Goal: Task Accomplishment & Management: Manage account settings

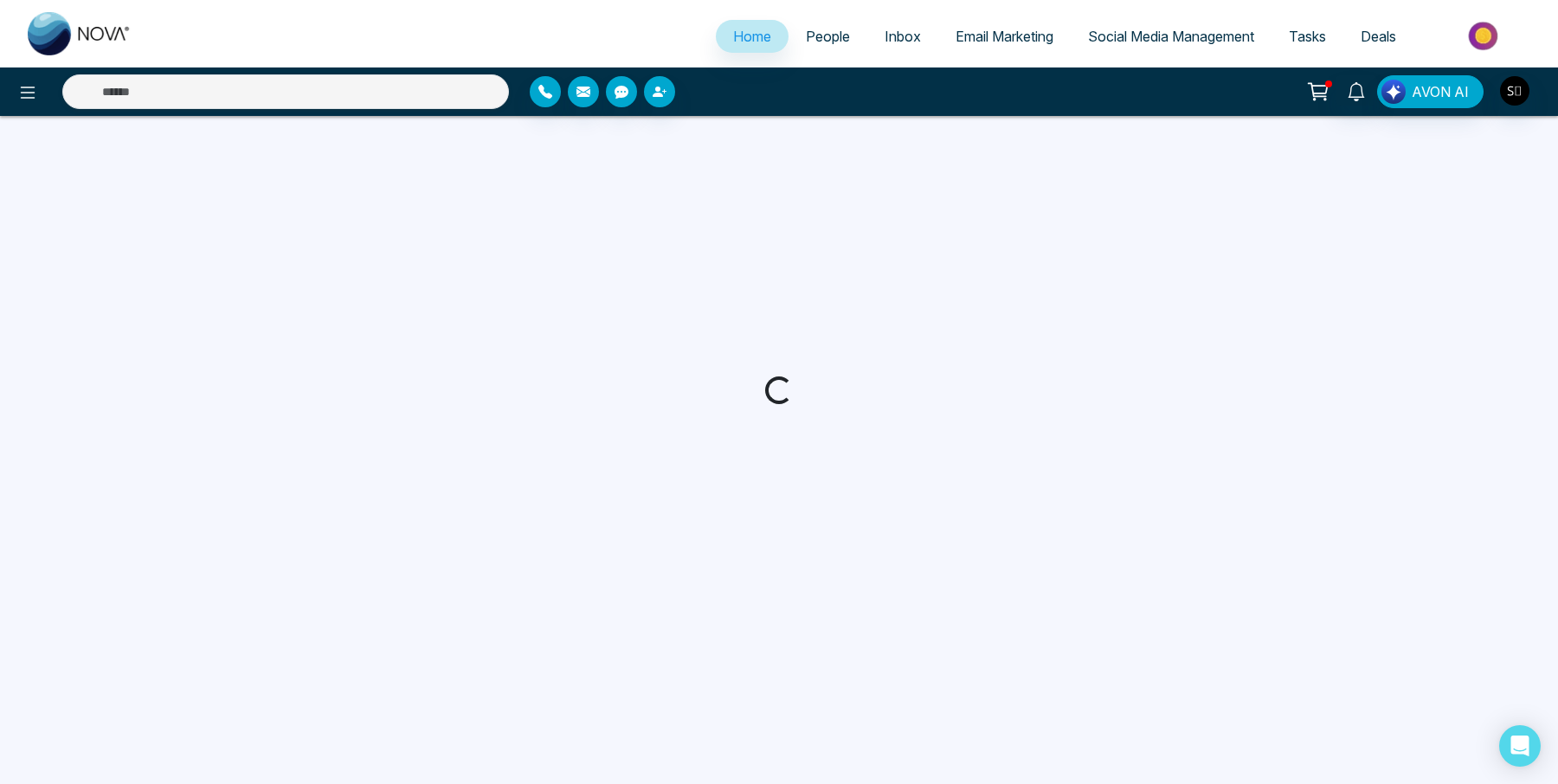
select select "*"
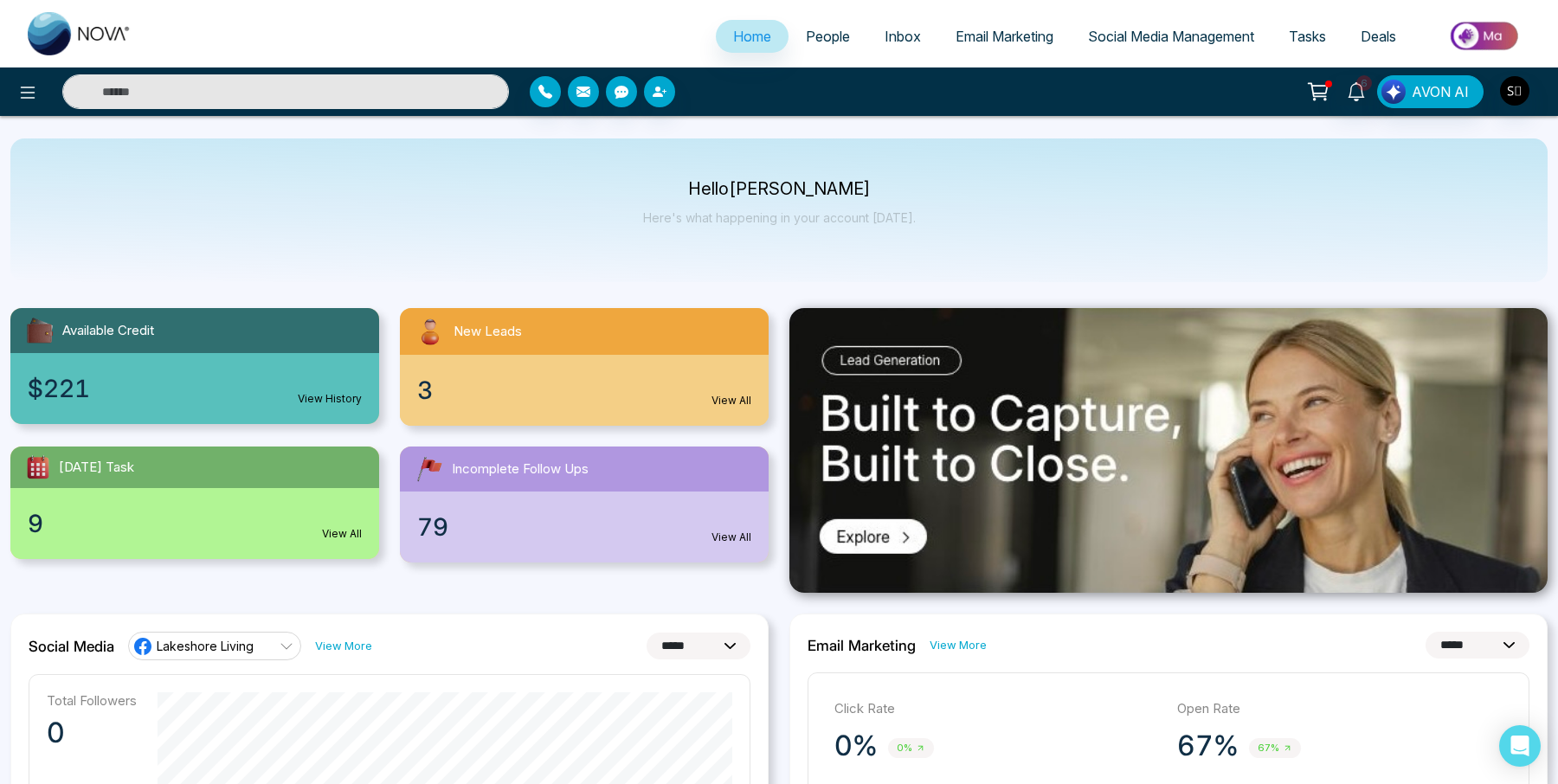
click at [411, 105] on input "text" at bounding box center [286, 91] width 446 height 35
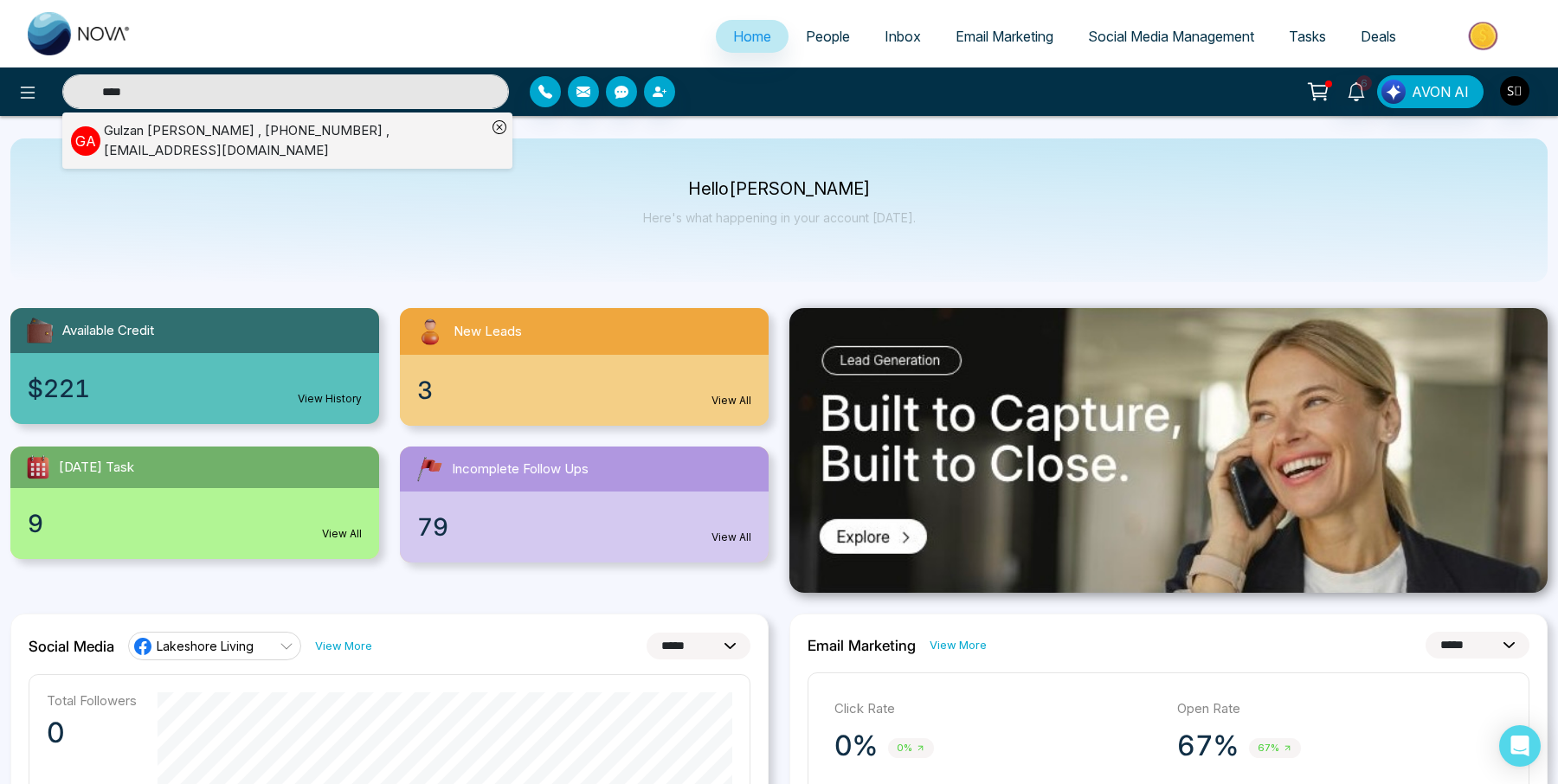
type input "****"
click at [309, 140] on div "[PERSON_NAME] , [PHONE_NUMBER] , [EMAIL_ADDRESS][DOMAIN_NAME]" at bounding box center [294, 141] width 383 height 39
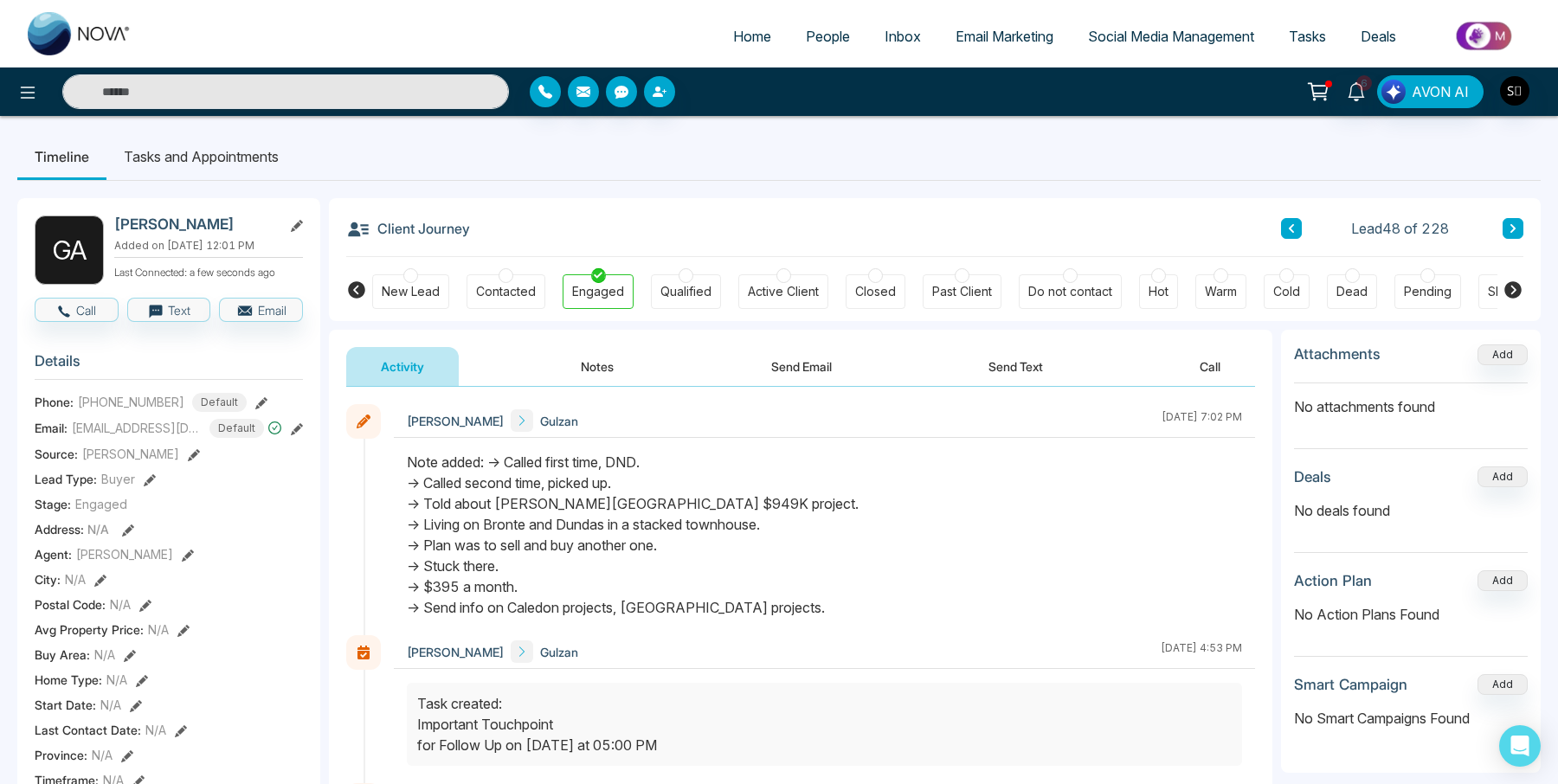
click at [291, 428] on icon at bounding box center [297, 429] width 12 height 12
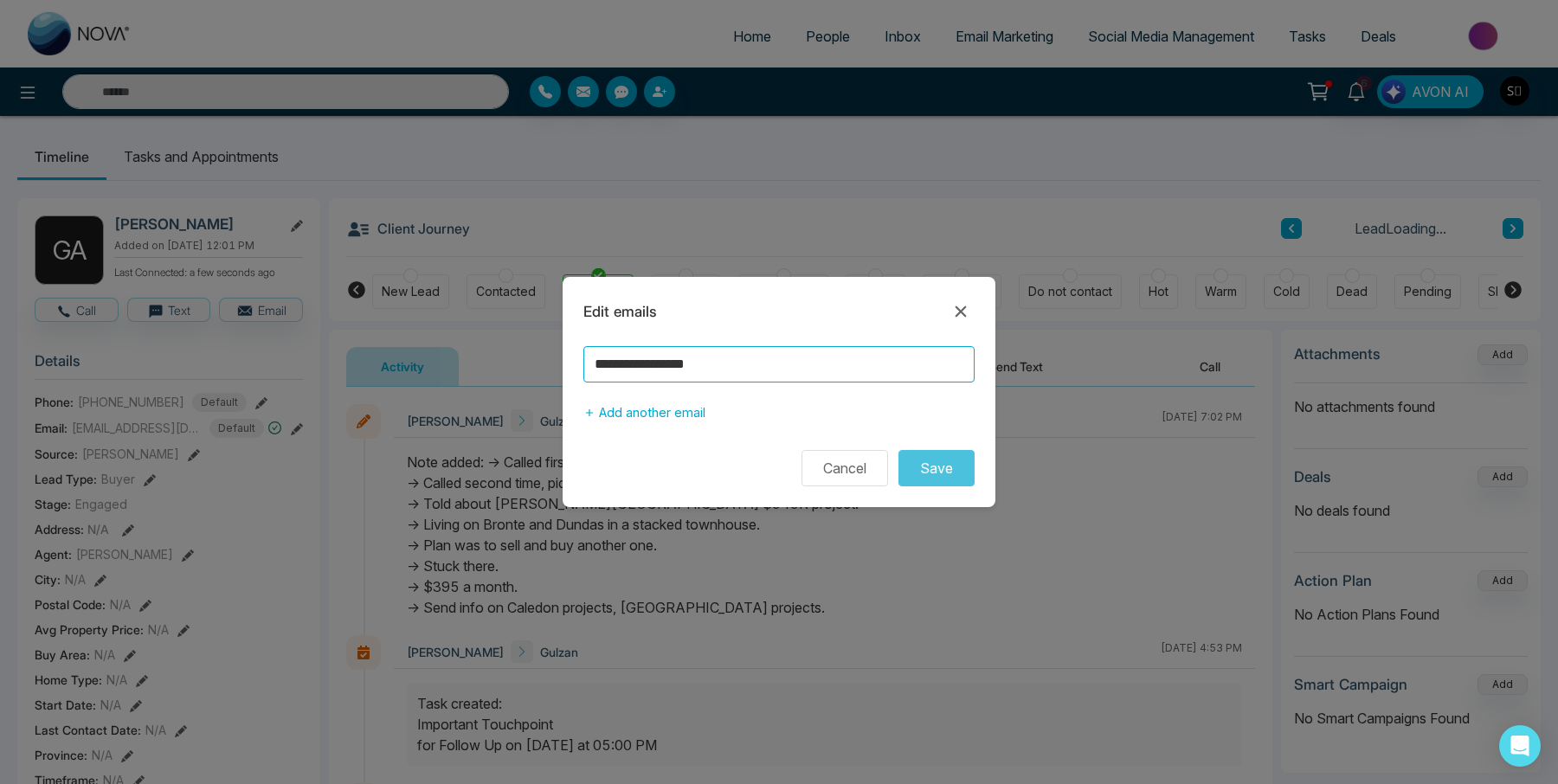
click at [731, 374] on input "**********" at bounding box center [779, 364] width 391 height 37
click at [952, 313] on icon at bounding box center [960, 310] width 21 height 21
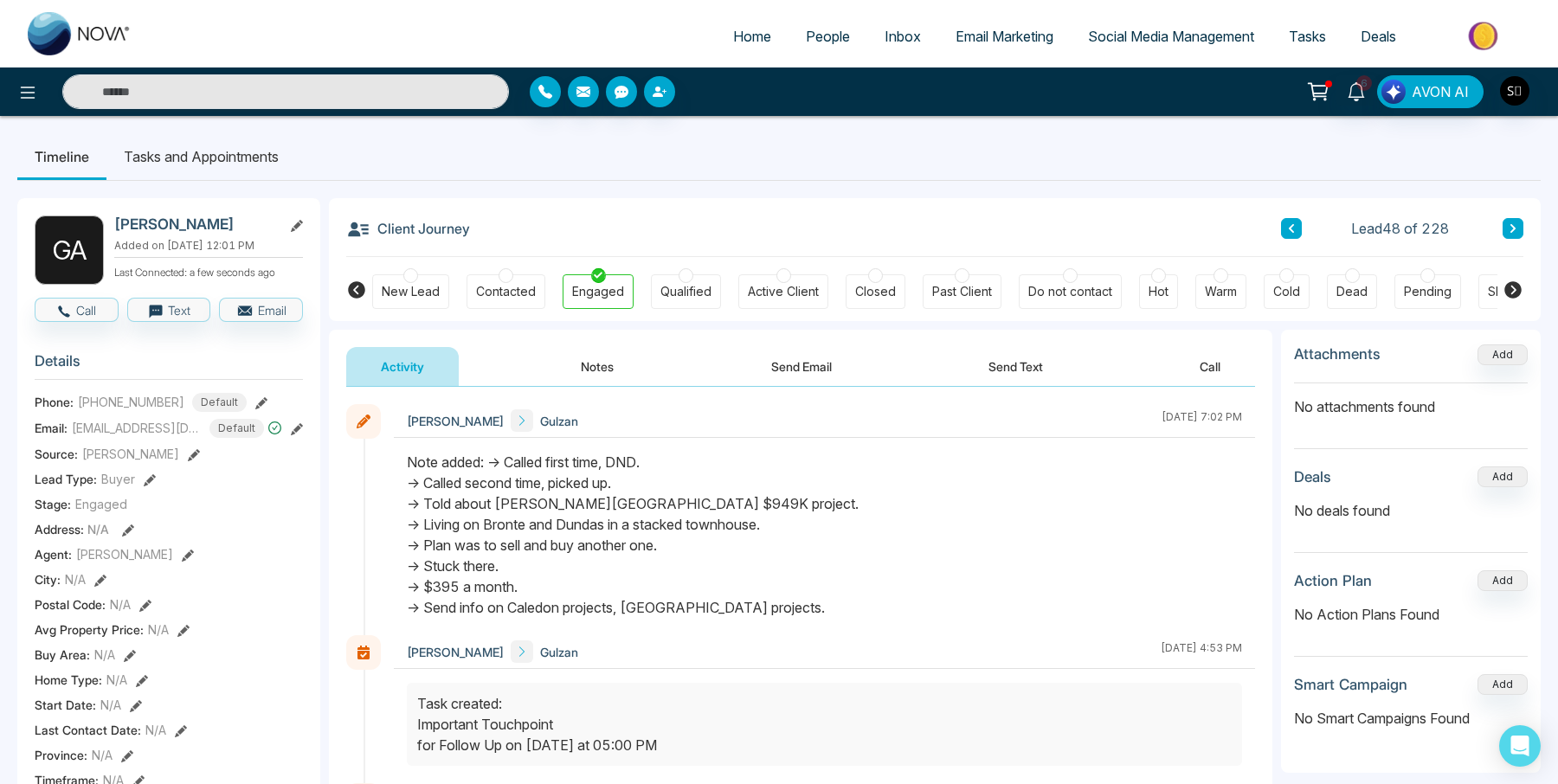
click at [612, 366] on button "Notes" at bounding box center [597, 367] width 102 height 39
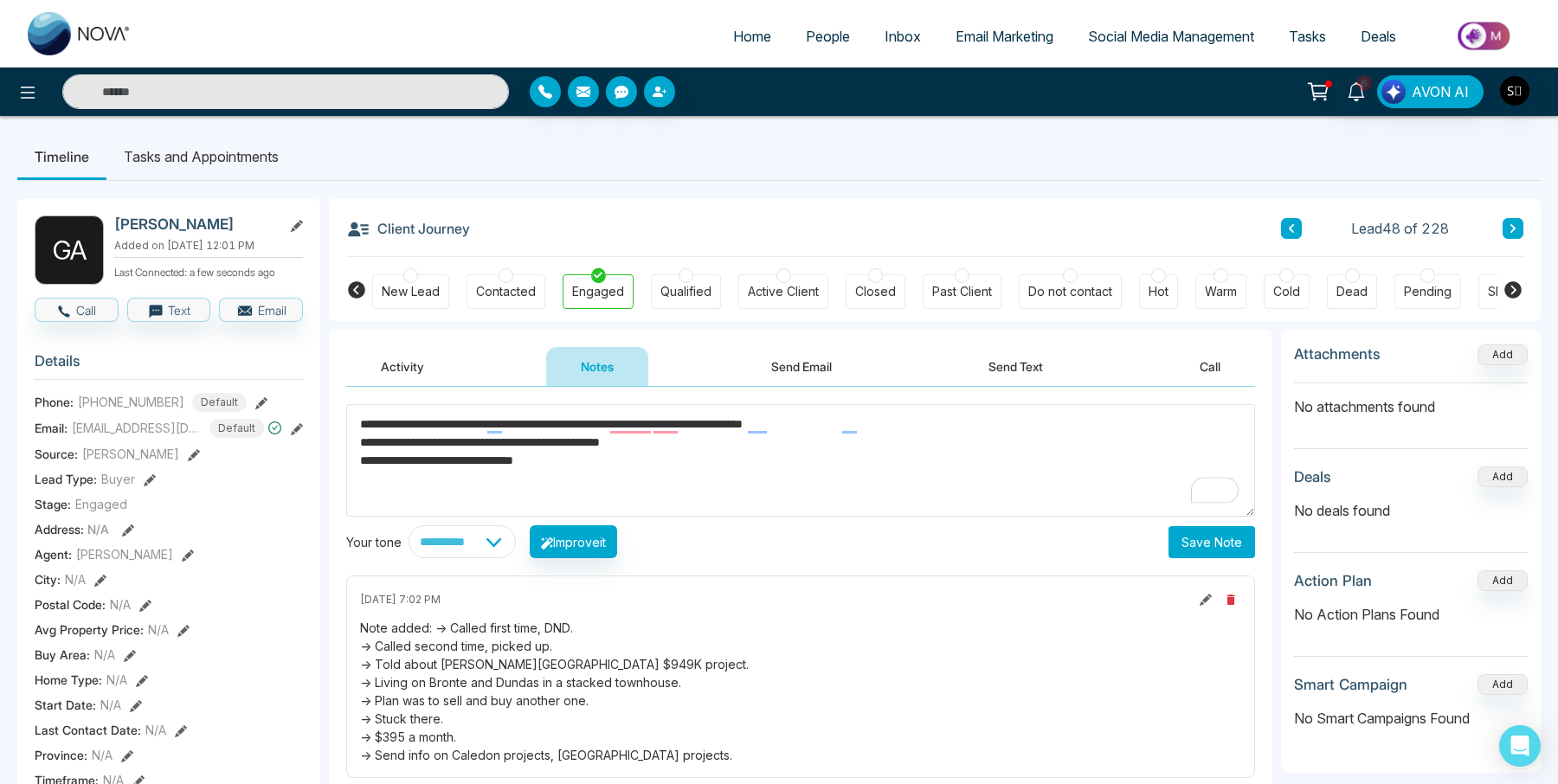
type textarea "**********"
click at [1209, 544] on button "Save Note" at bounding box center [1211, 542] width 87 height 32
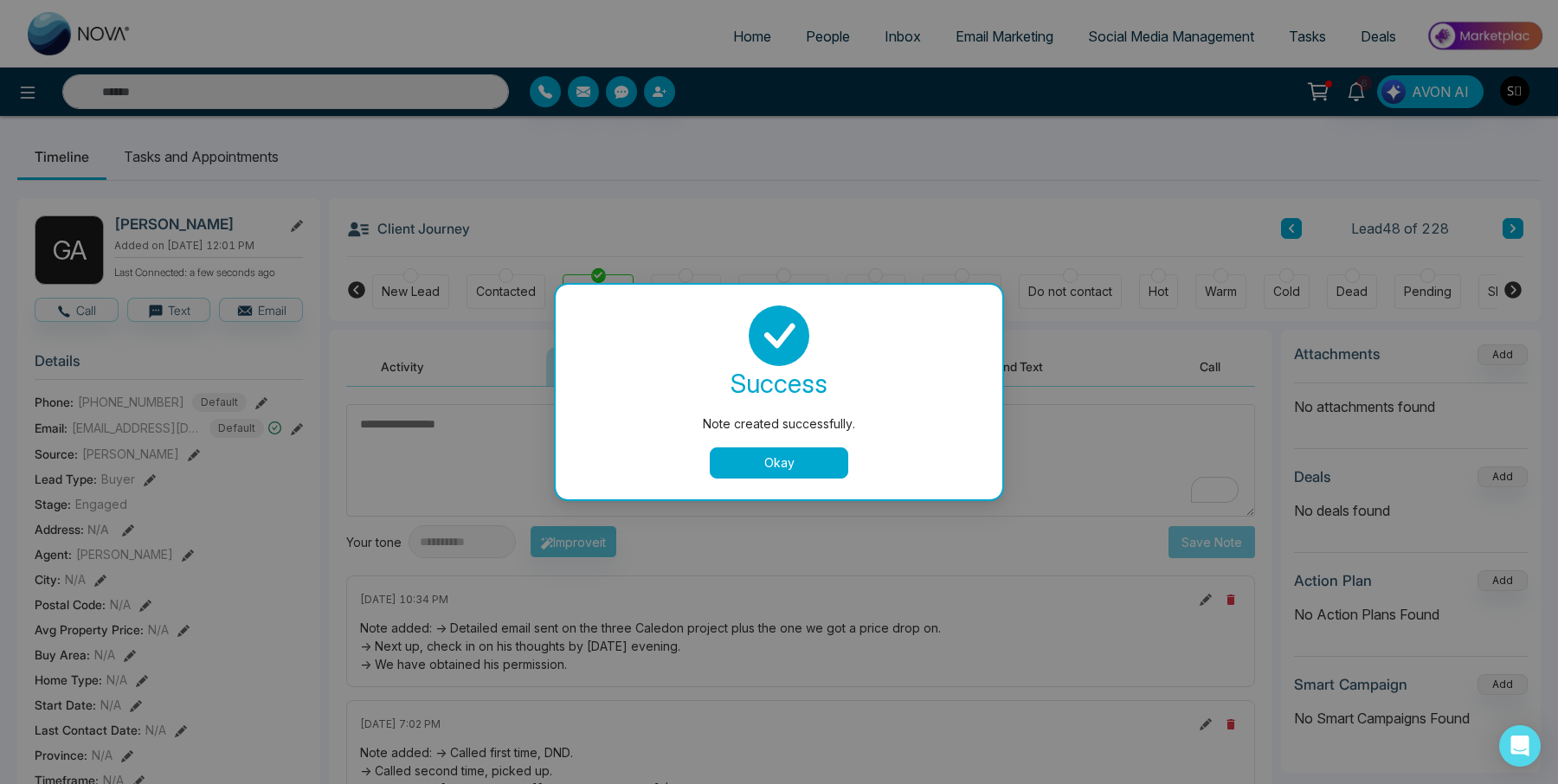
click at [750, 442] on div "success Note created successfully. Okay" at bounding box center [779, 392] width 405 height 173
click at [756, 458] on button "Okay" at bounding box center [778, 462] width 138 height 31
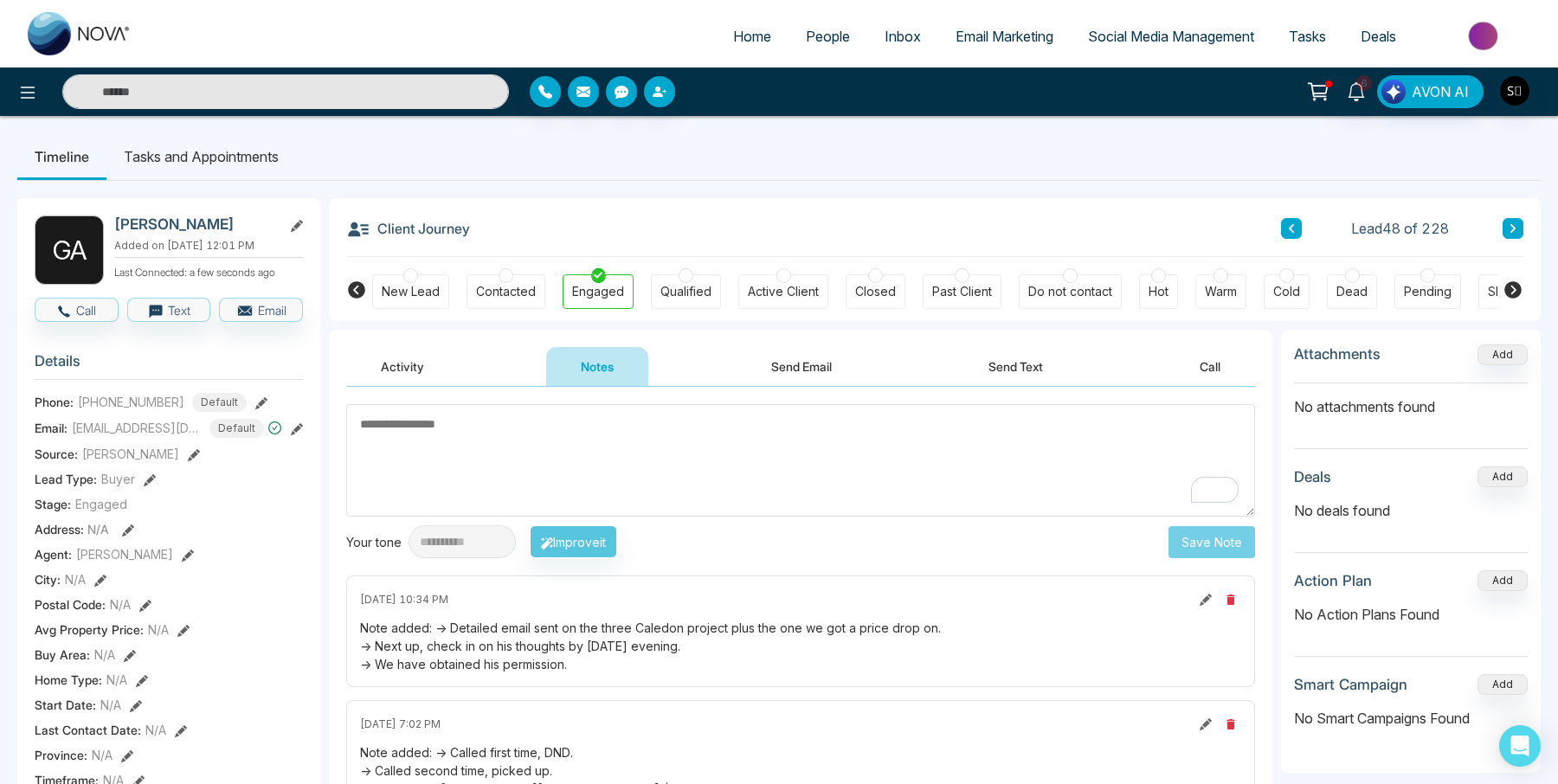
click at [230, 148] on li "Tasks and Appointments" at bounding box center [201, 156] width 189 height 46
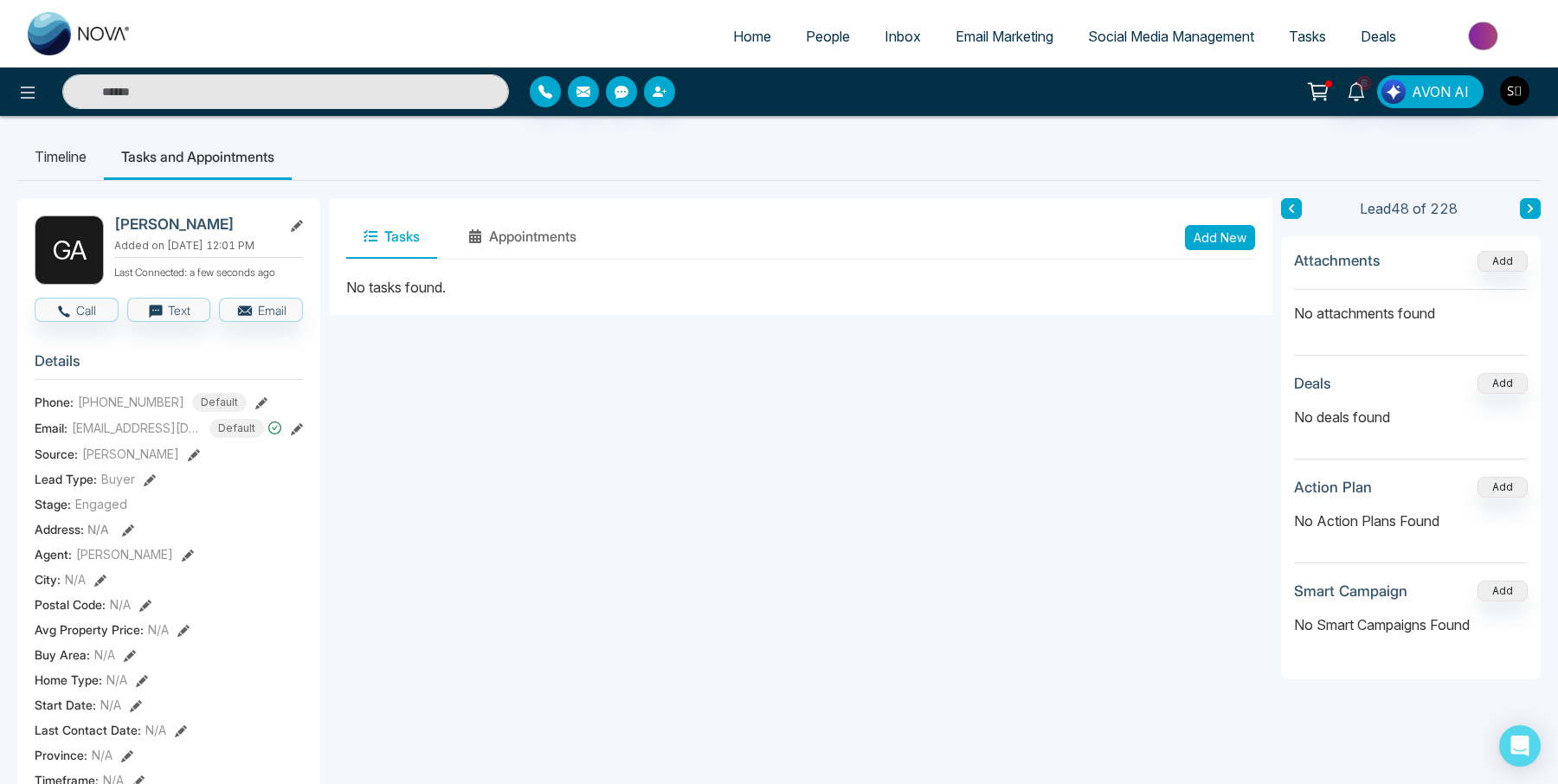
click at [68, 152] on li "Timeline" at bounding box center [60, 156] width 87 height 46
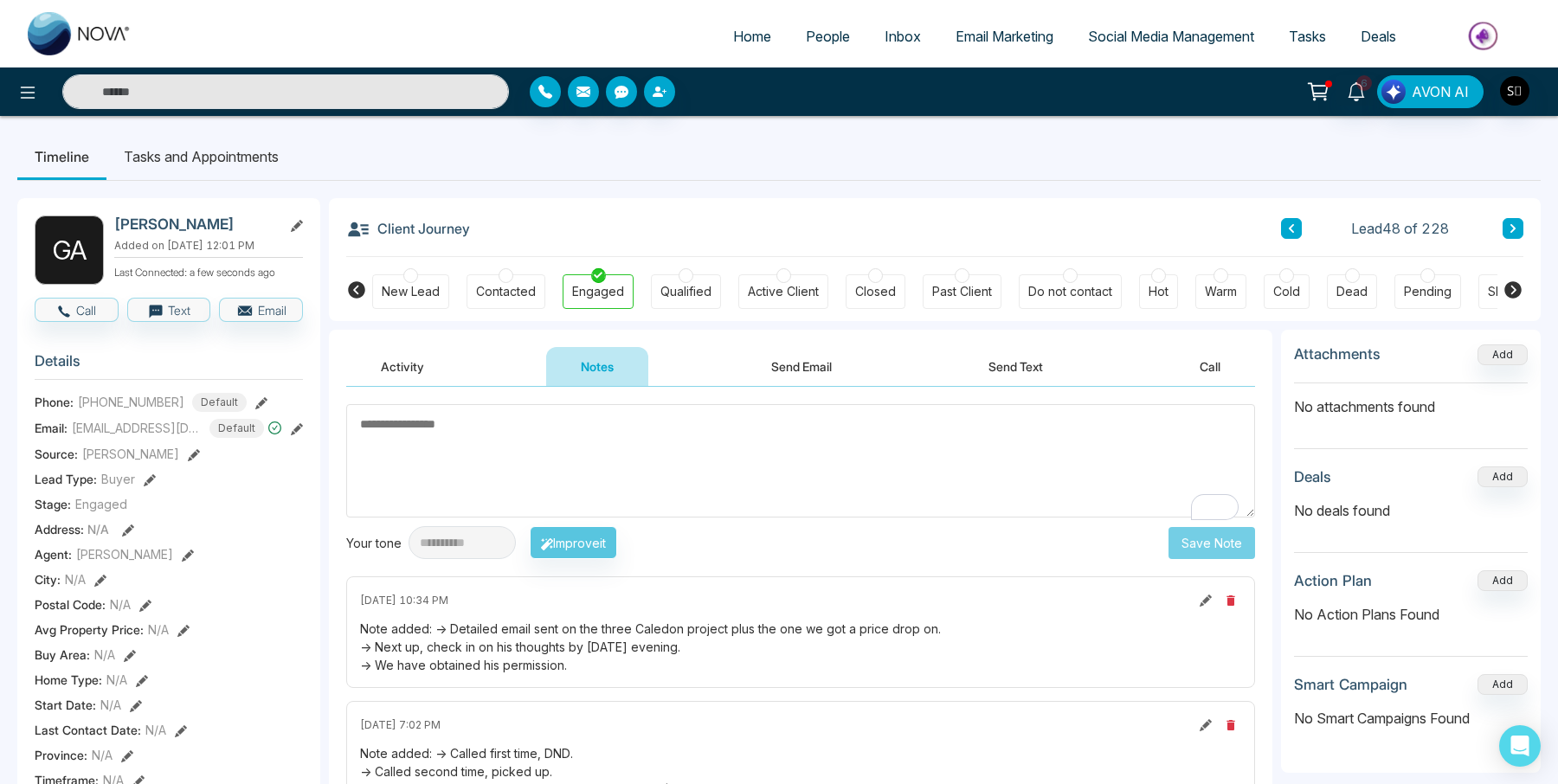
click at [175, 167] on li "Tasks and Appointments" at bounding box center [201, 156] width 189 height 46
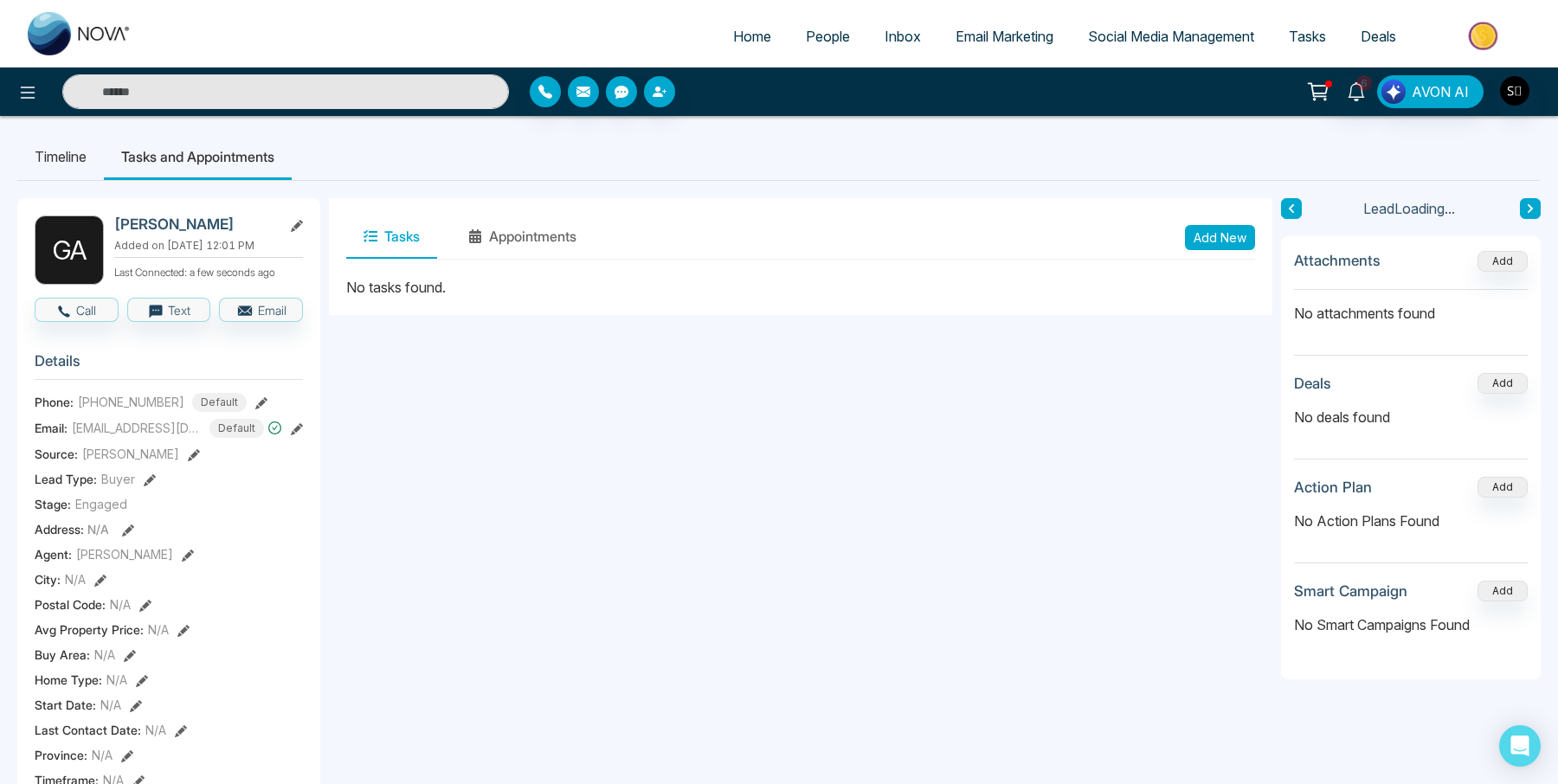
click at [1219, 243] on button "Add New" at bounding box center [1220, 237] width 70 height 25
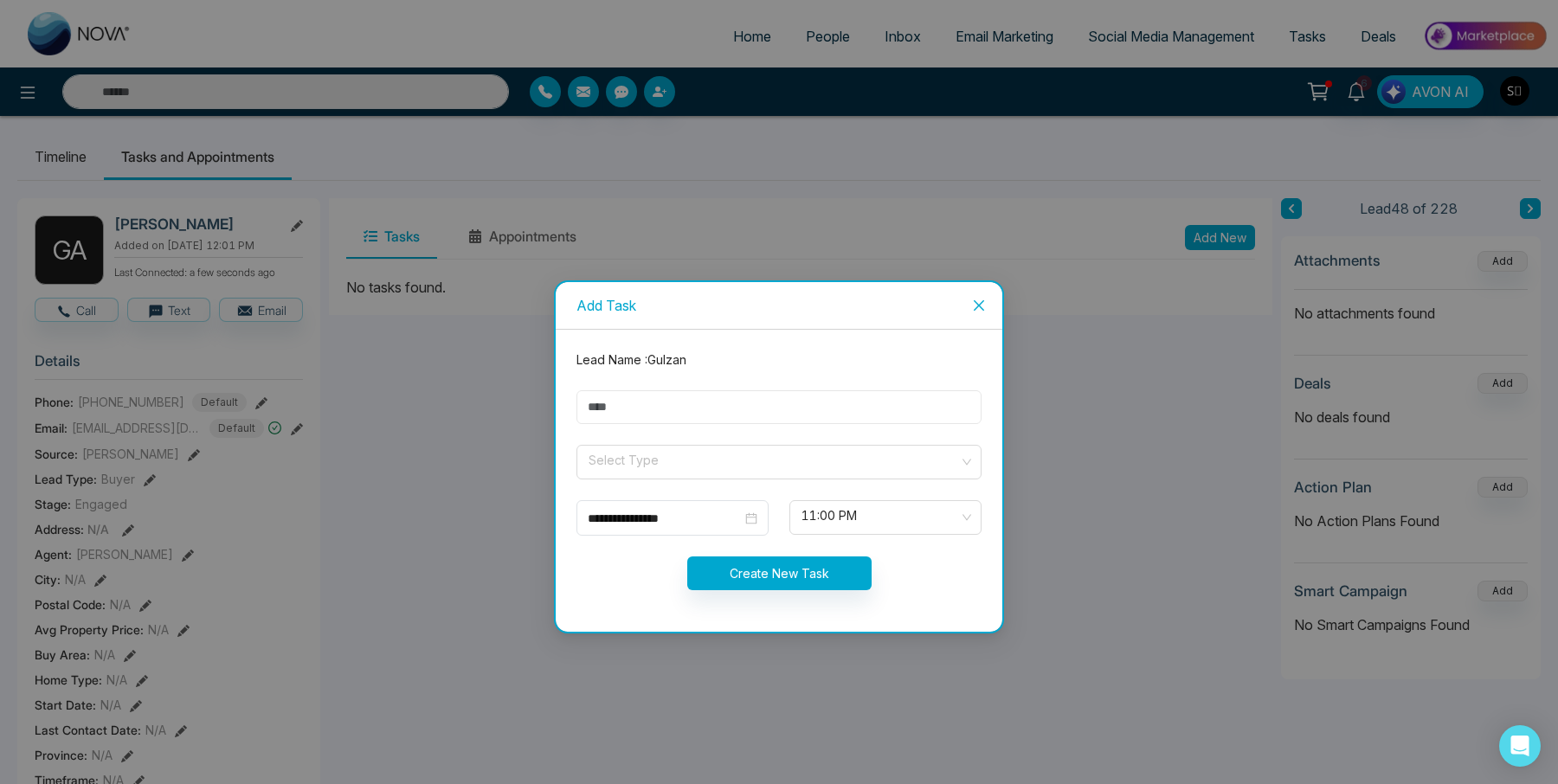
click at [693, 413] on input "text" at bounding box center [779, 407] width 405 height 34
type input "**********"
click at [638, 461] on input "search" at bounding box center [772, 458] width 372 height 26
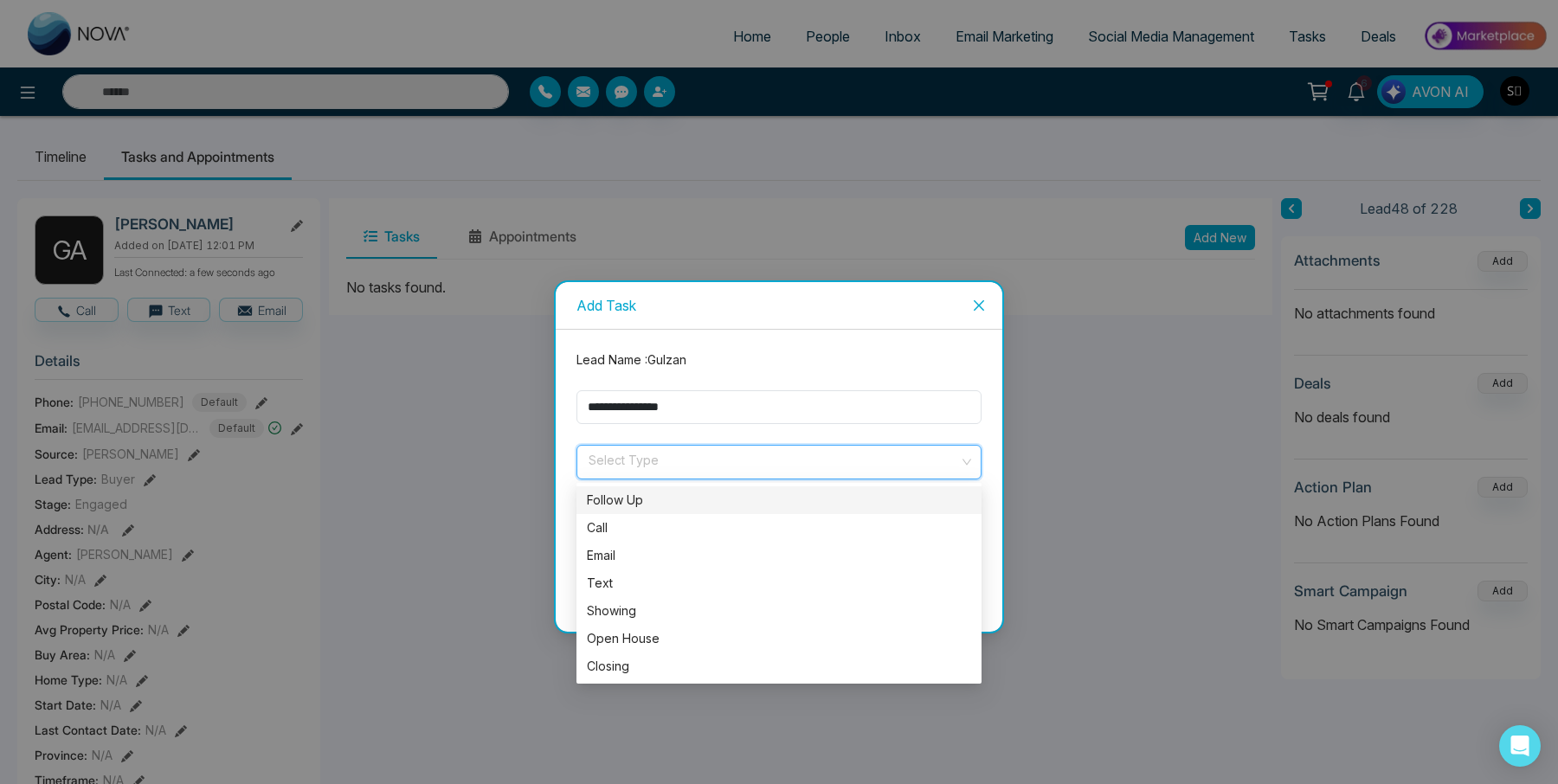
click at [640, 513] on div "Follow Up" at bounding box center [779, 499] width 405 height 28
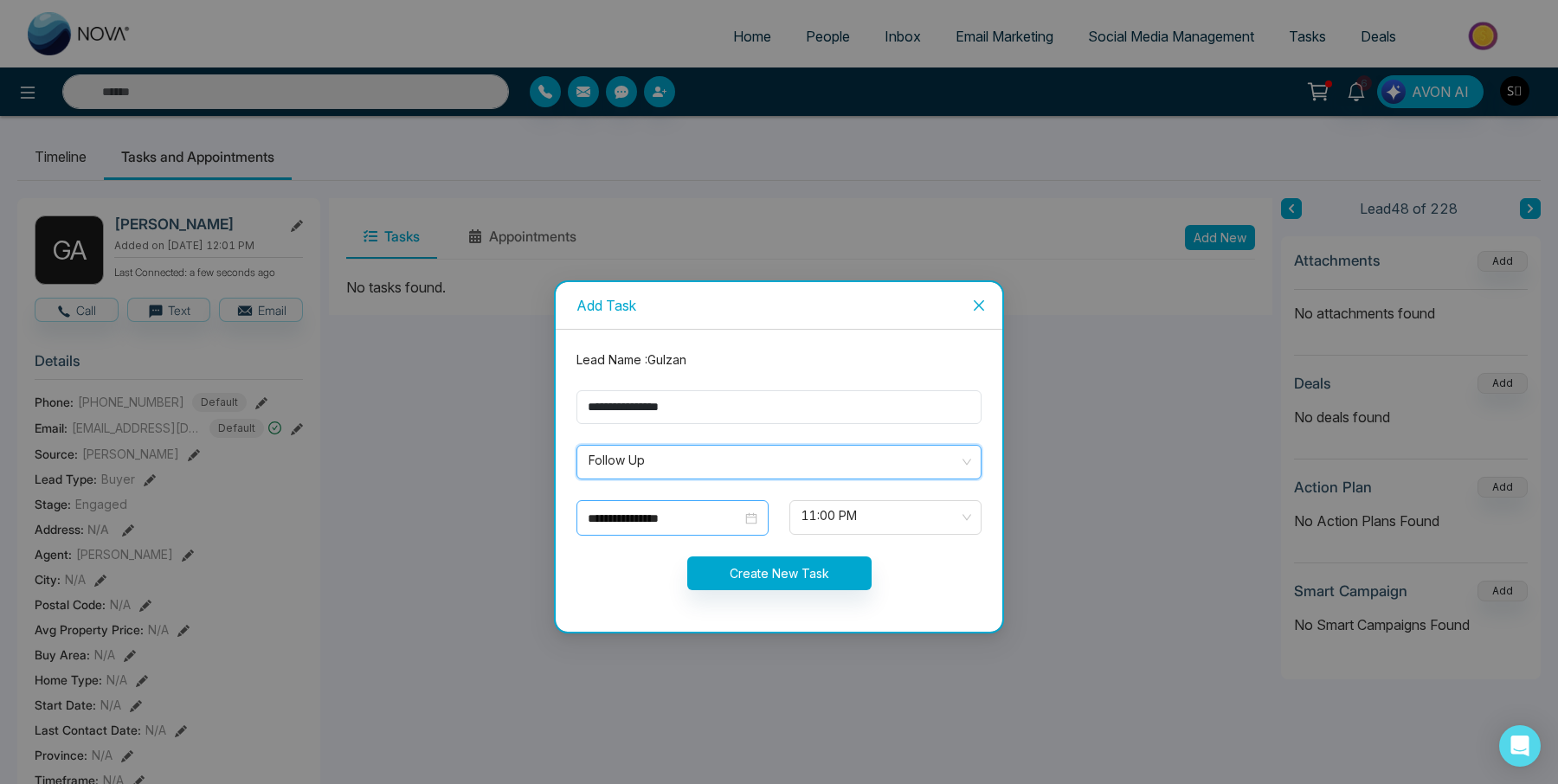
click at [651, 521] on input "**********" at bounding box center [664, 517] width 154 height 19
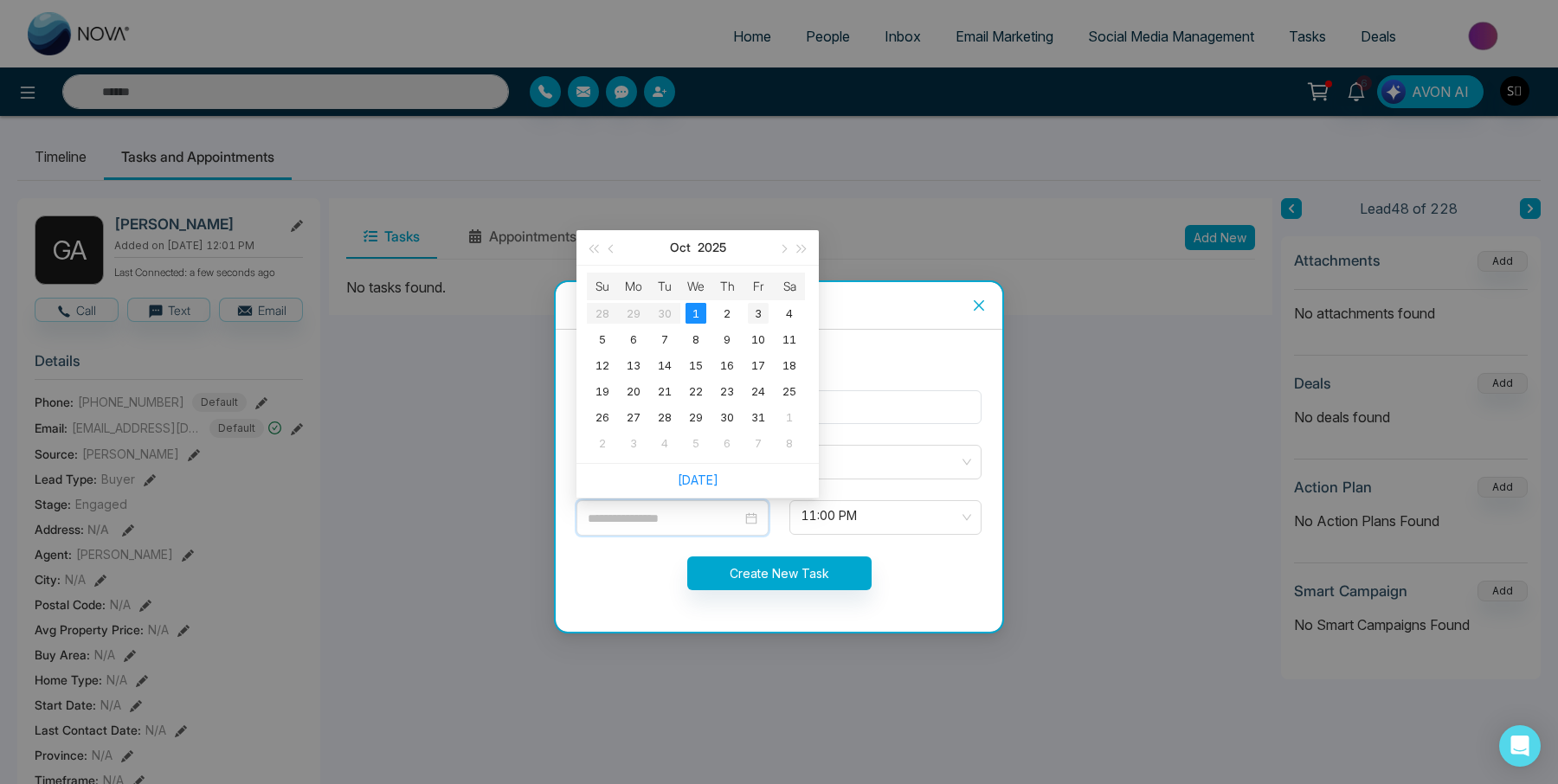
type input "**********"
click at [764, 308] on div "3" at bounding box center [758, 312] width 21 height 21
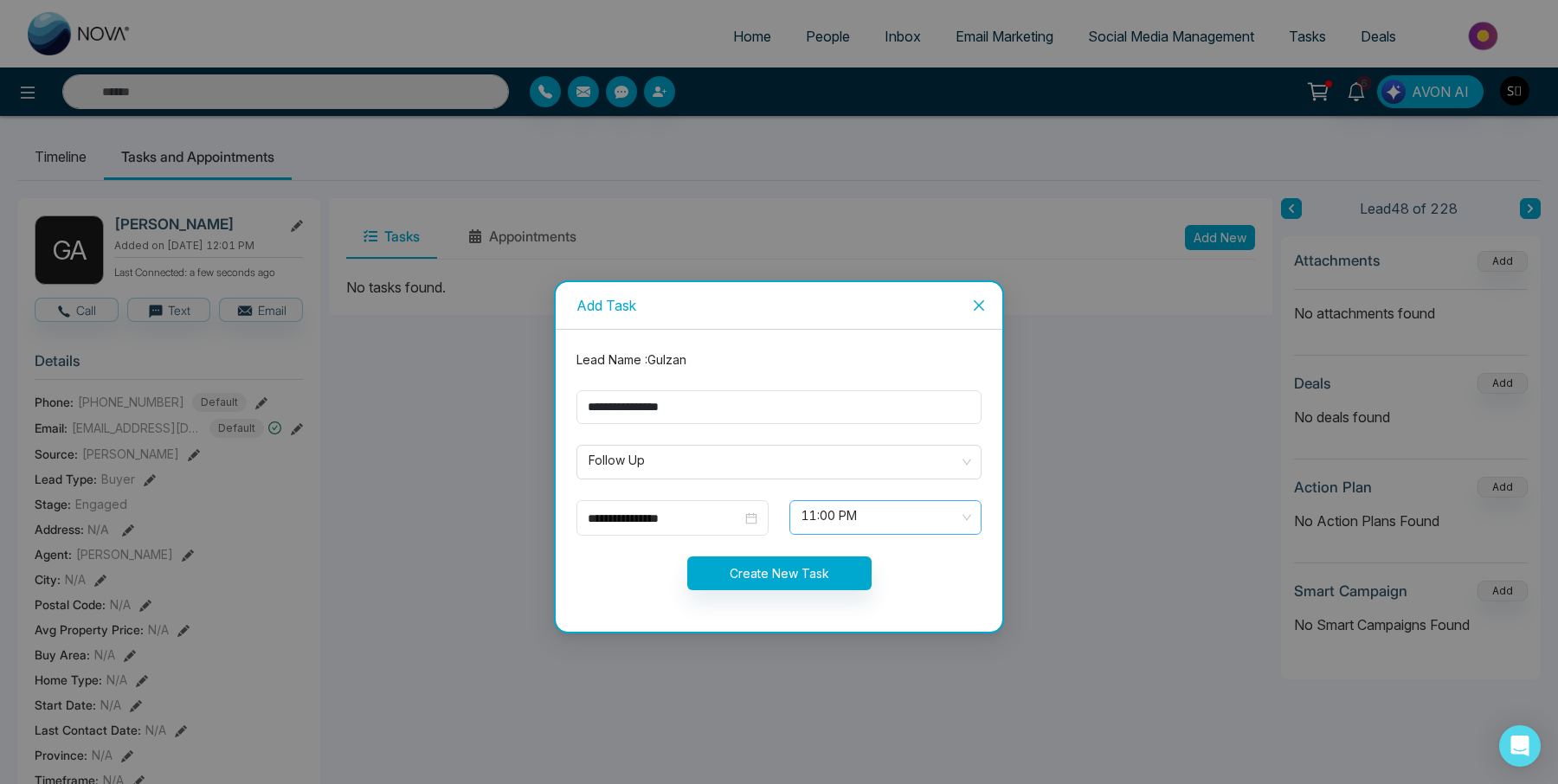
click at [872, 516] on span "11:00 PM" at bounding box center [885, 516] width 168 height 29
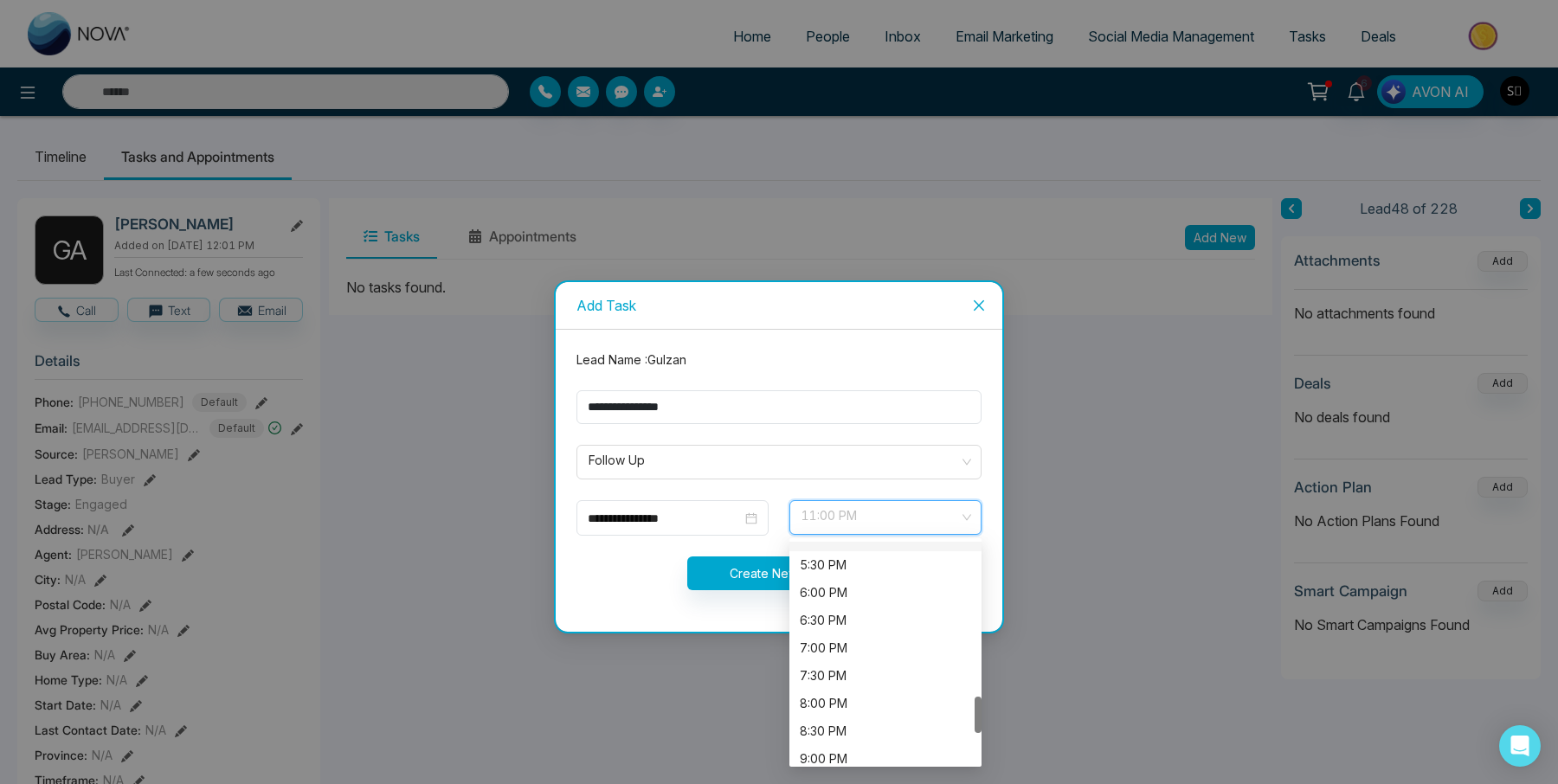
scroll to position [921, 0]
click at [825, 576] on div "5:00 PM" at bounding box center [885, 574] width 171 height 19
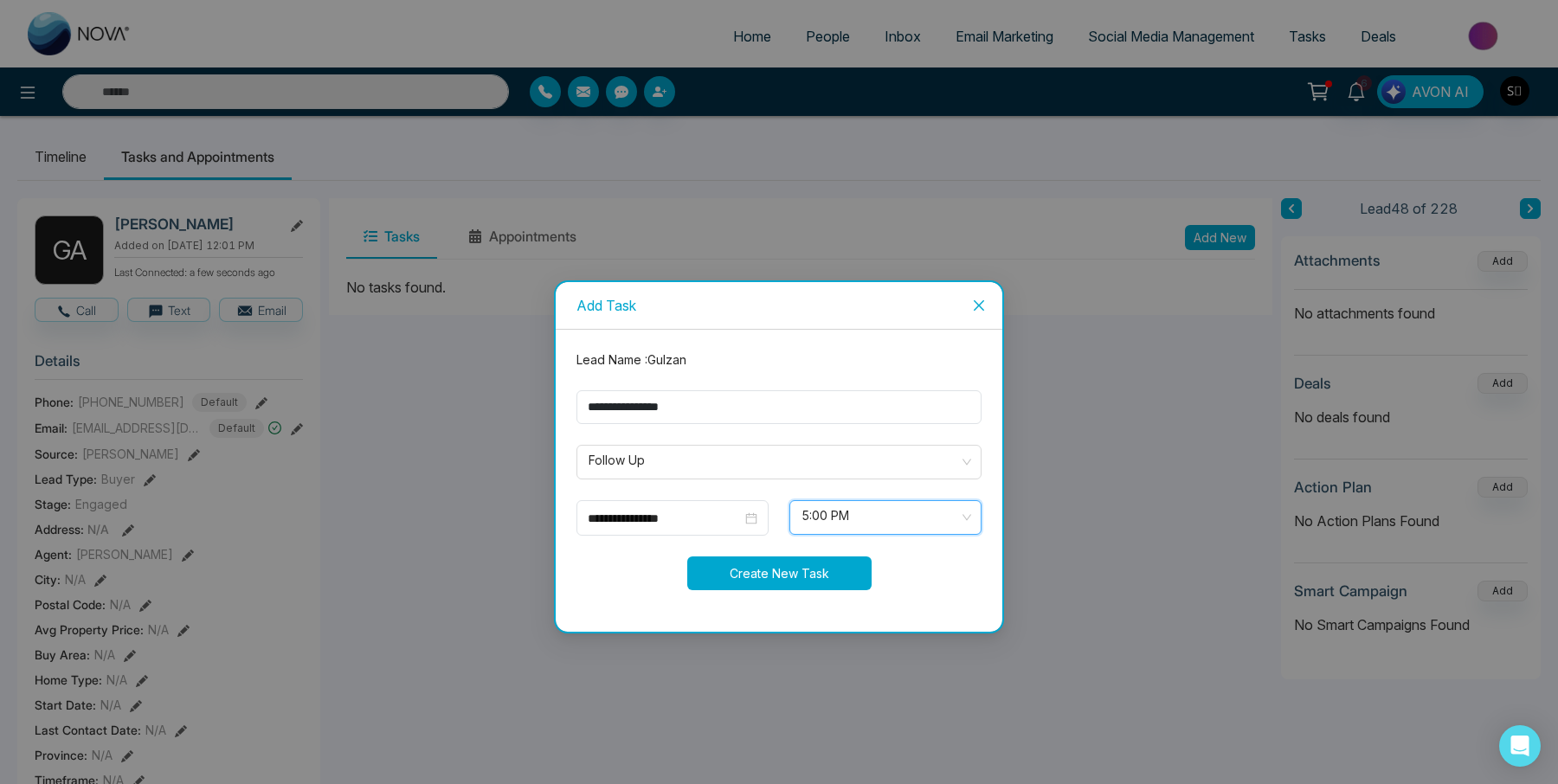
click at [757, 566] on button "Create New Task" at bounding box center [779, 574] width 185 height 34
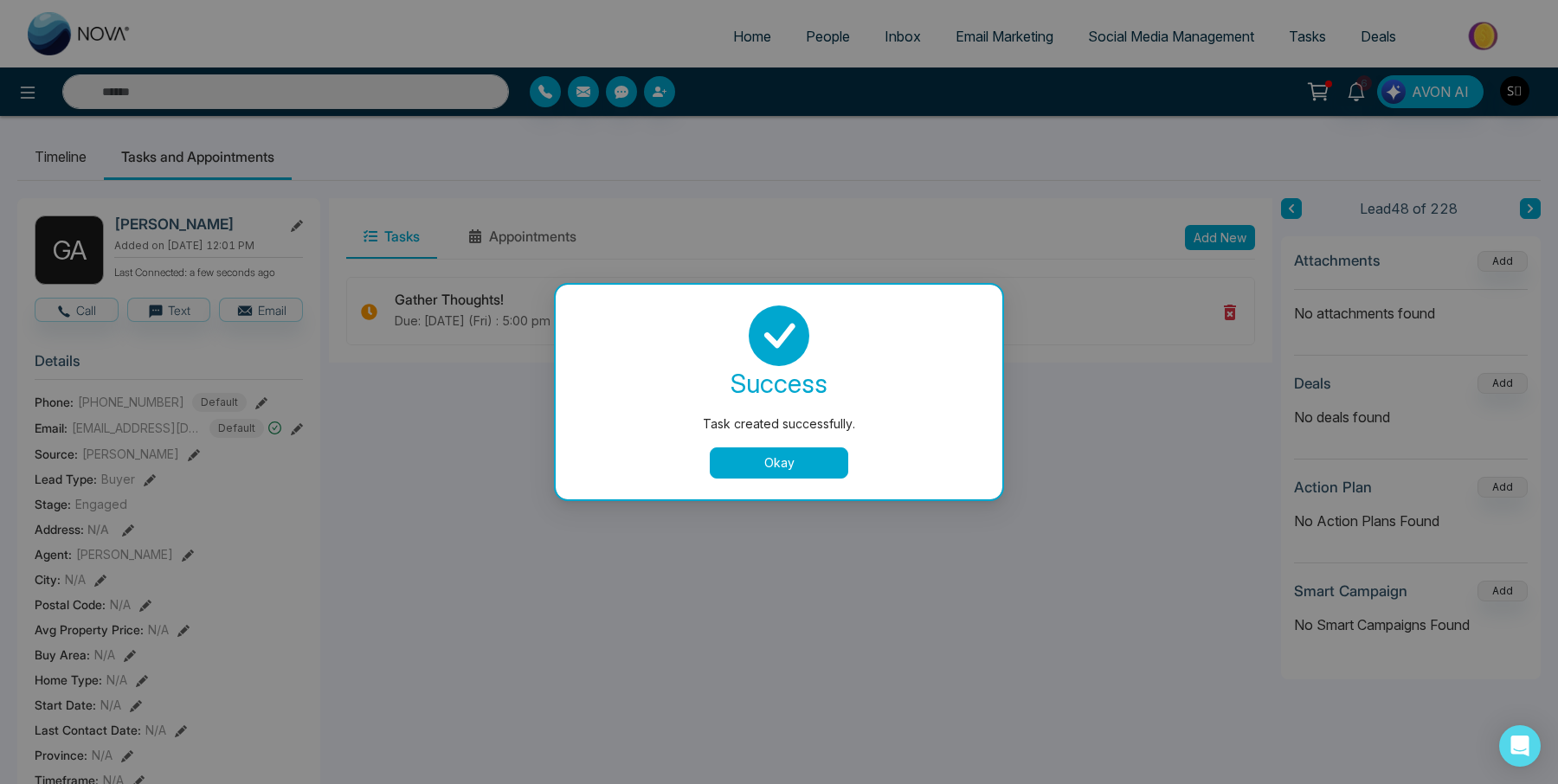
click at [771, 455] on button "Okay" at bounding box center [778, 462] width 138 height 31
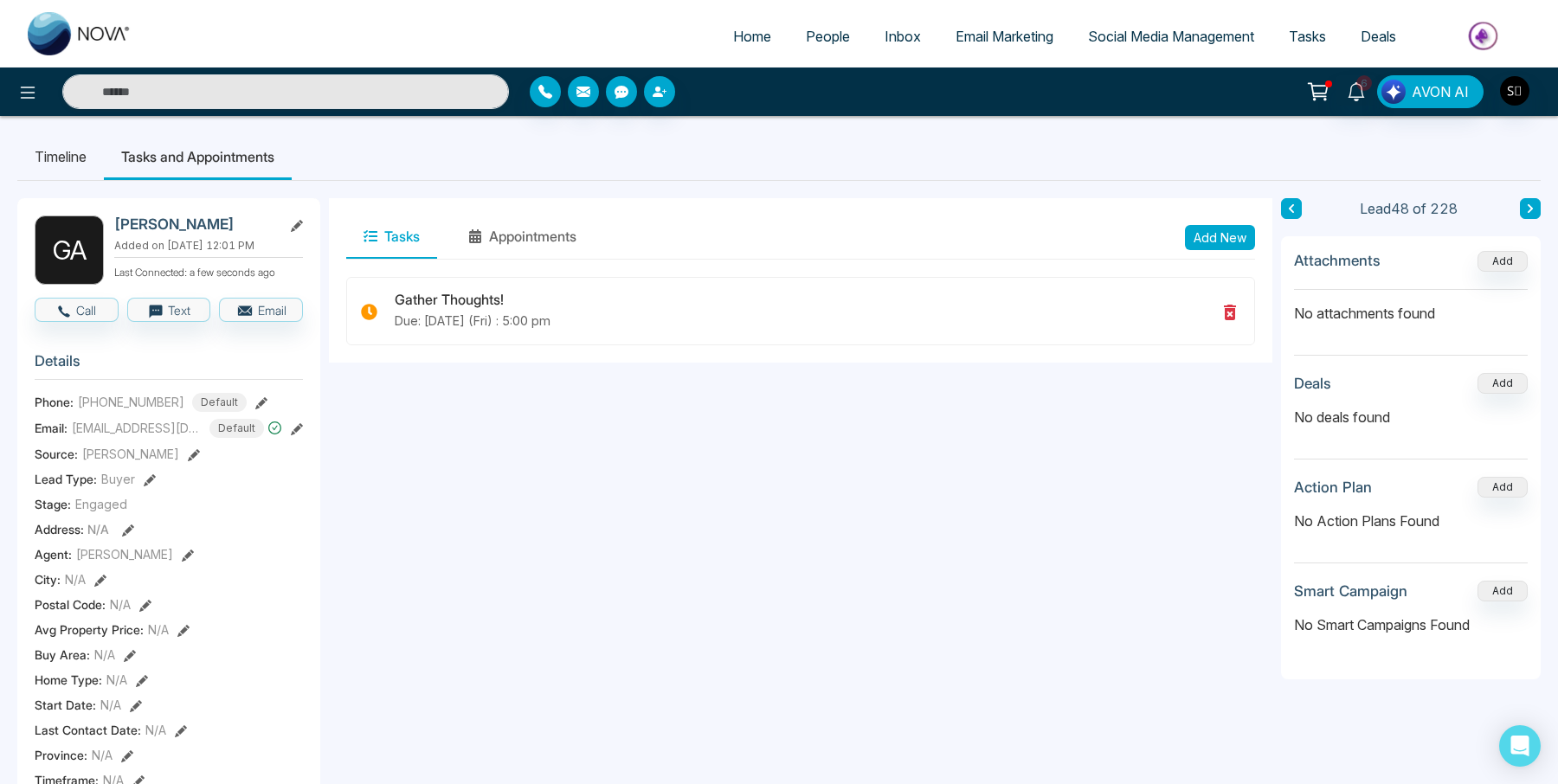
click at [53, 165] on li "Timeline" at bounding box center [60, 156] width 87 height 46
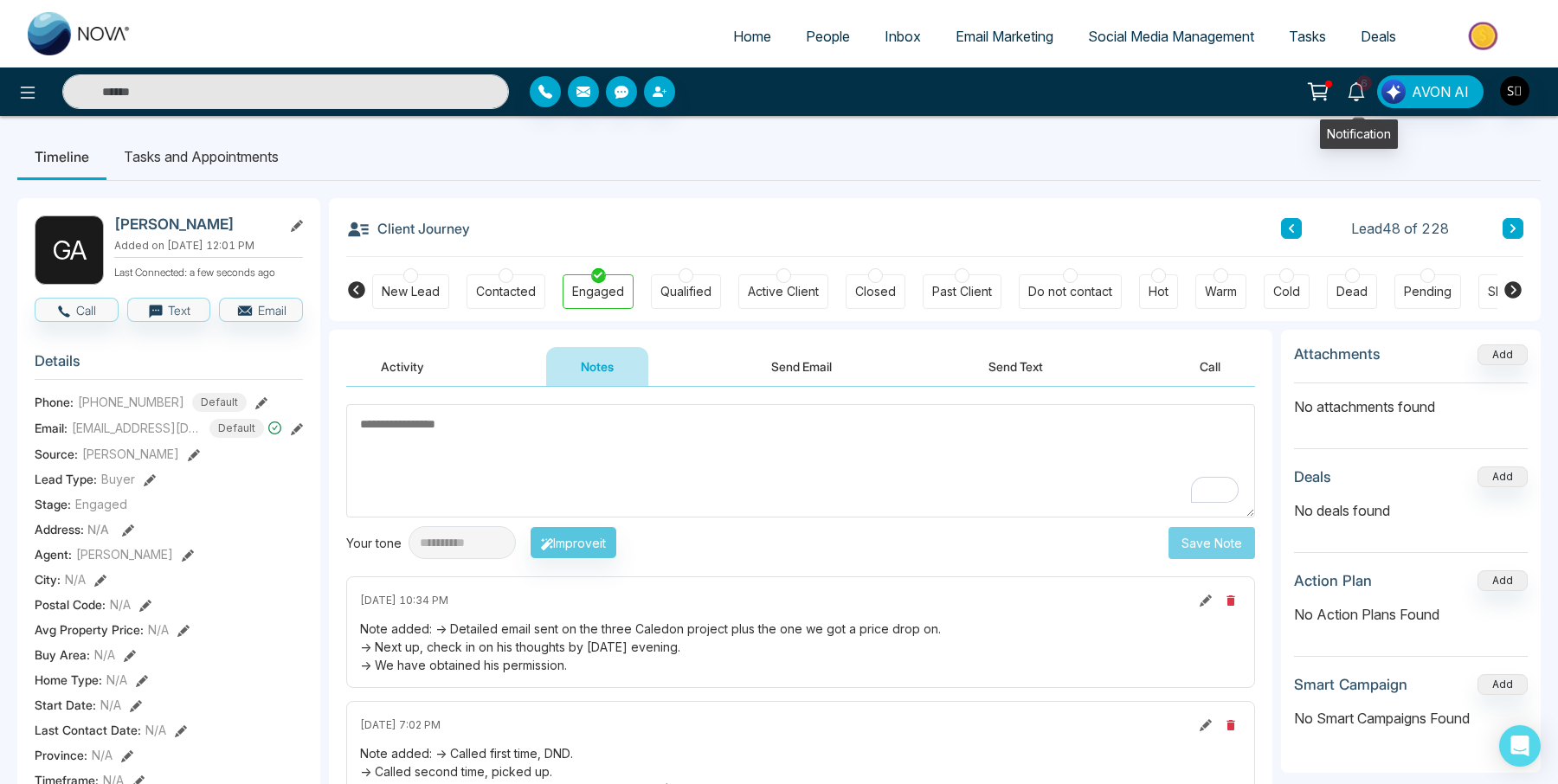
click at [1375, 77] on link "6" at bounding box center [1355, 90] width 42 height 30
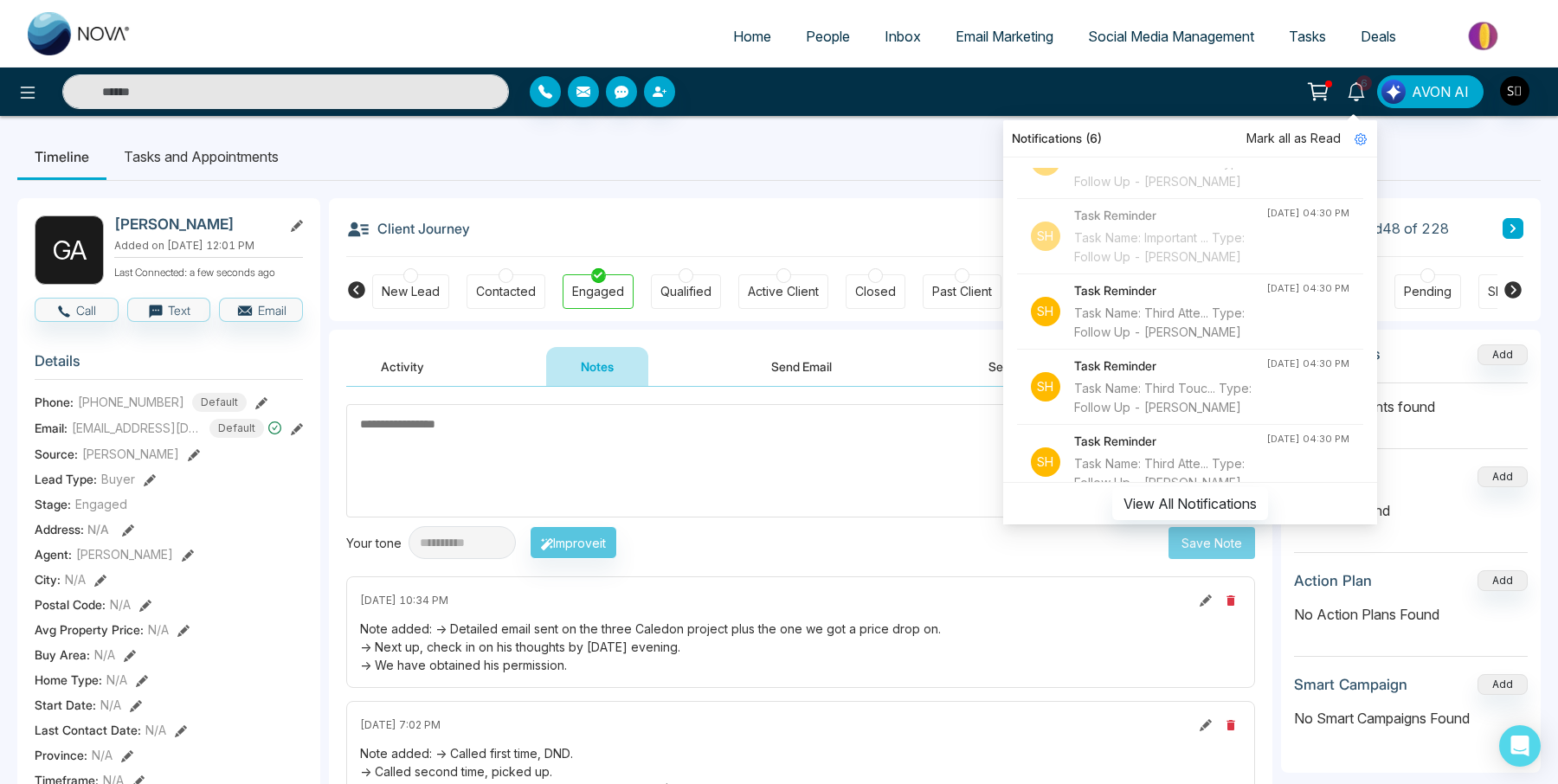
scroll to position [227, 0]
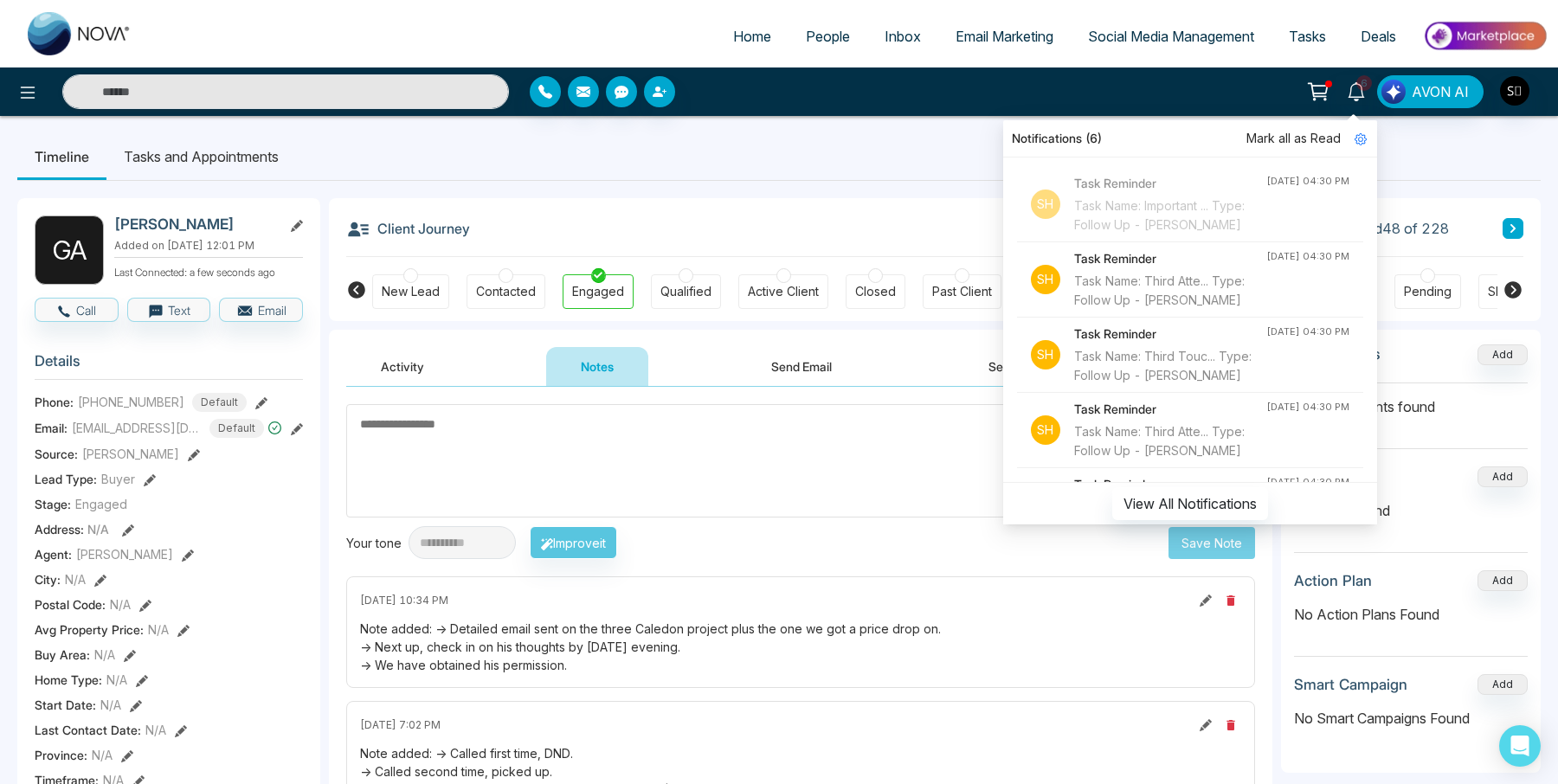
click at [729, 217] on div "Client Journey Lead 48 of 228" at bounding box center [934, 227] width 1177 height 59
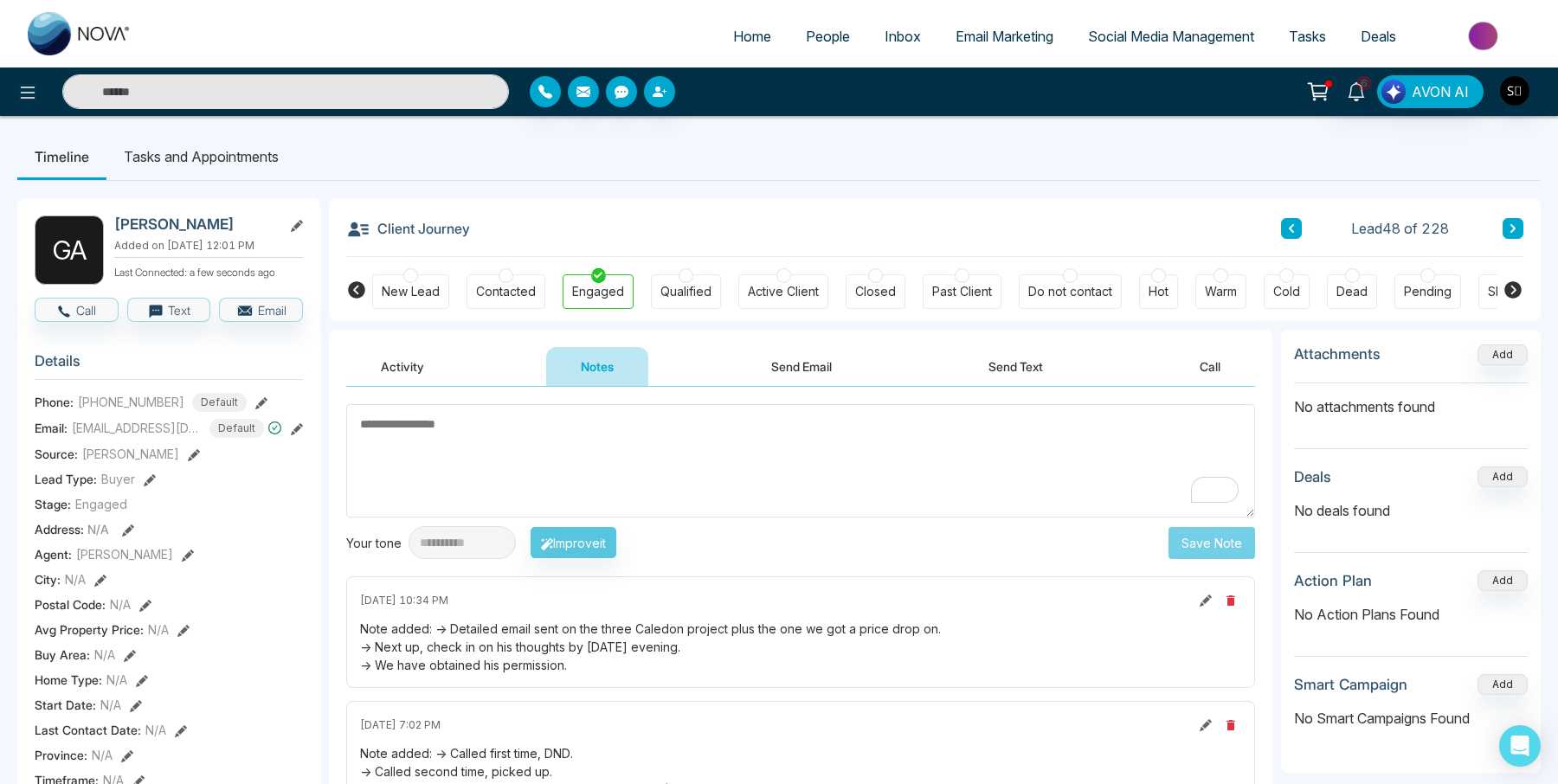
click at [402, 92] on input "text" at bounding box center [286, 91] width 446 height 35
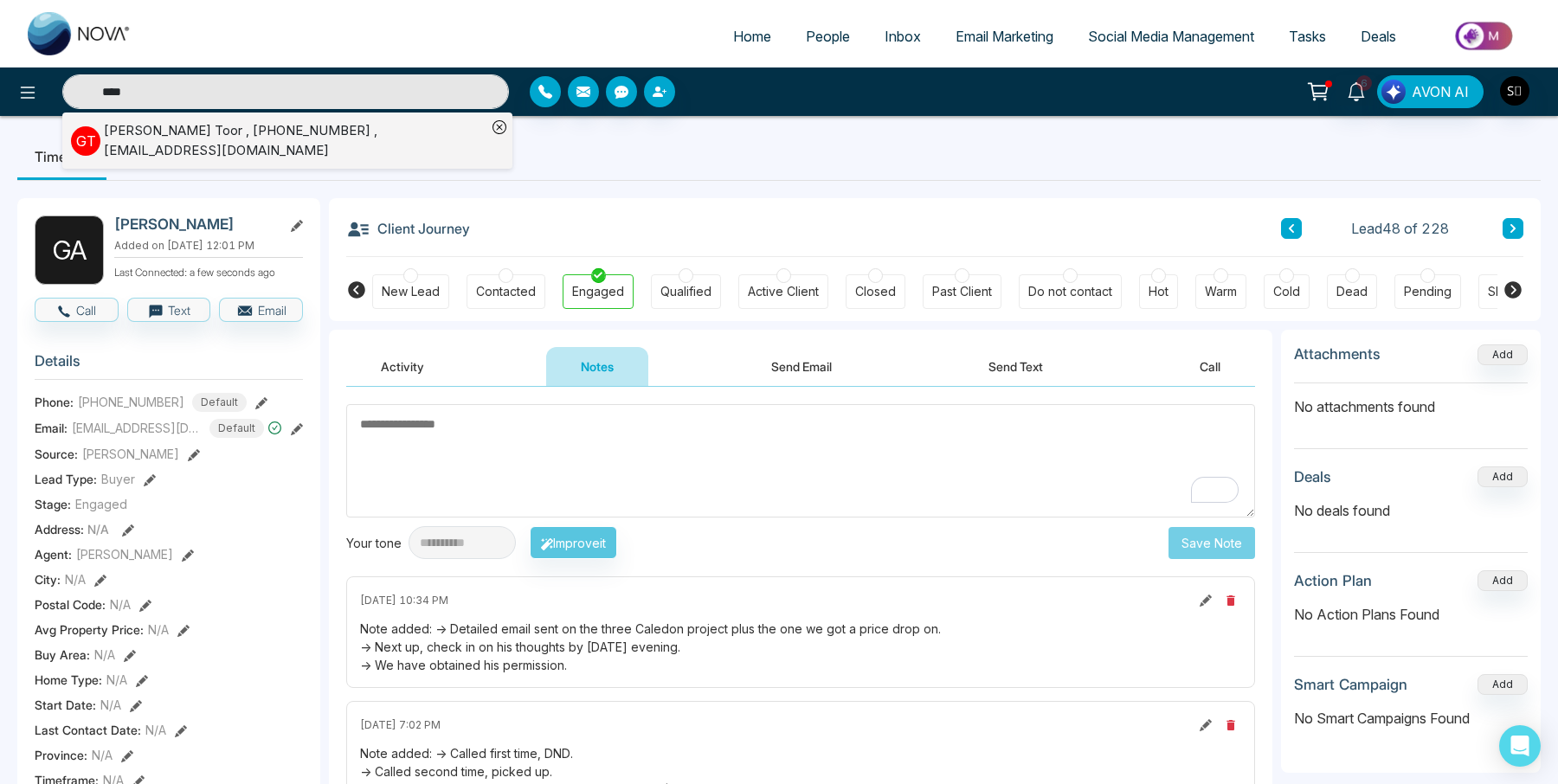
type input "****"
click at [349, 135] on div "[PERSON_NAME] , [PHONE_NUMBER] , [EMAIL_ADDRESS][DOMAIN_NAME]" at bounding box center [294, 141] width 383 height 39
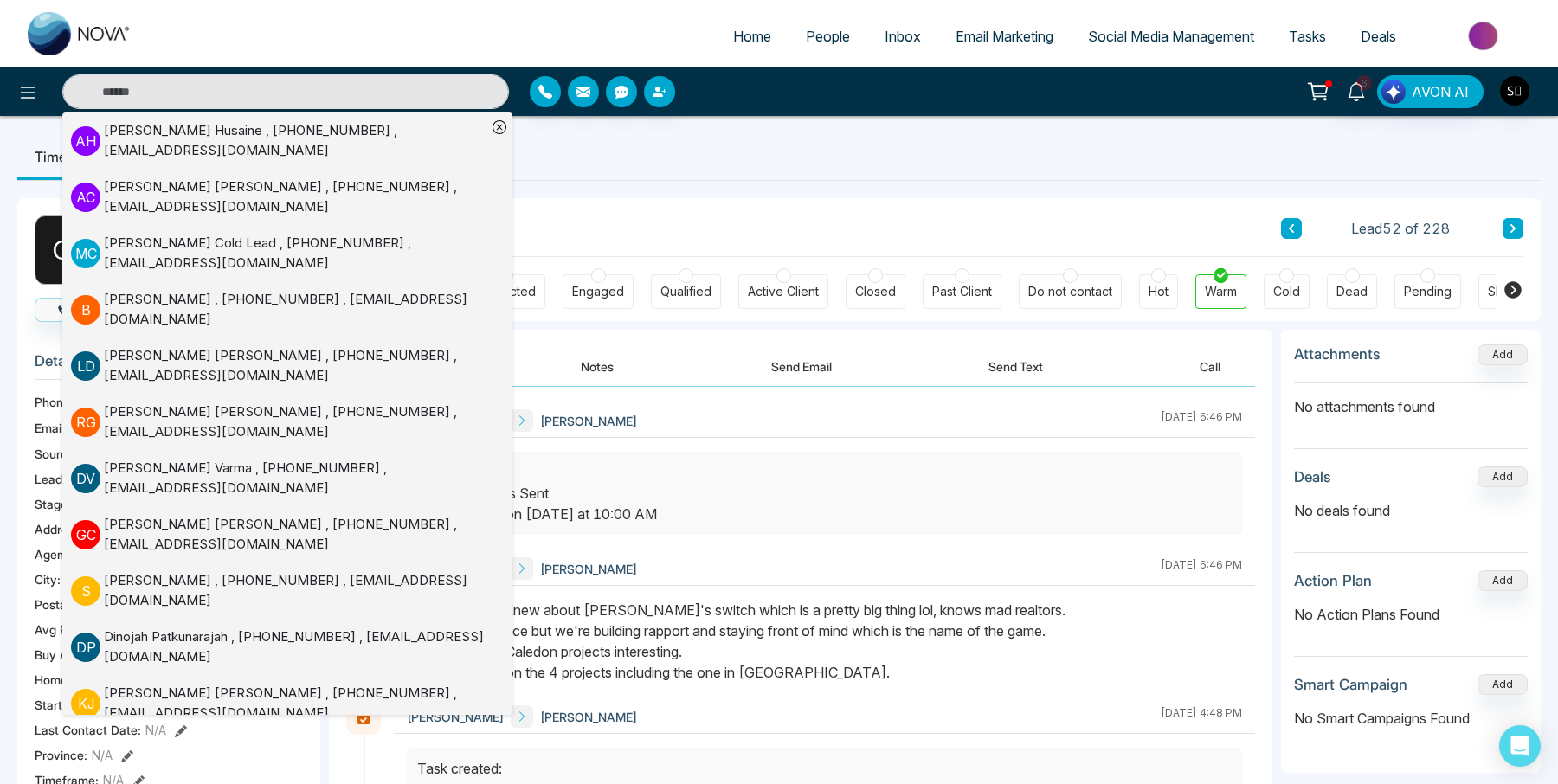
click at [729, 172] on ul "Timeline Tasks and Appointments" at bounding box center [778, 156] width 1523 height 46
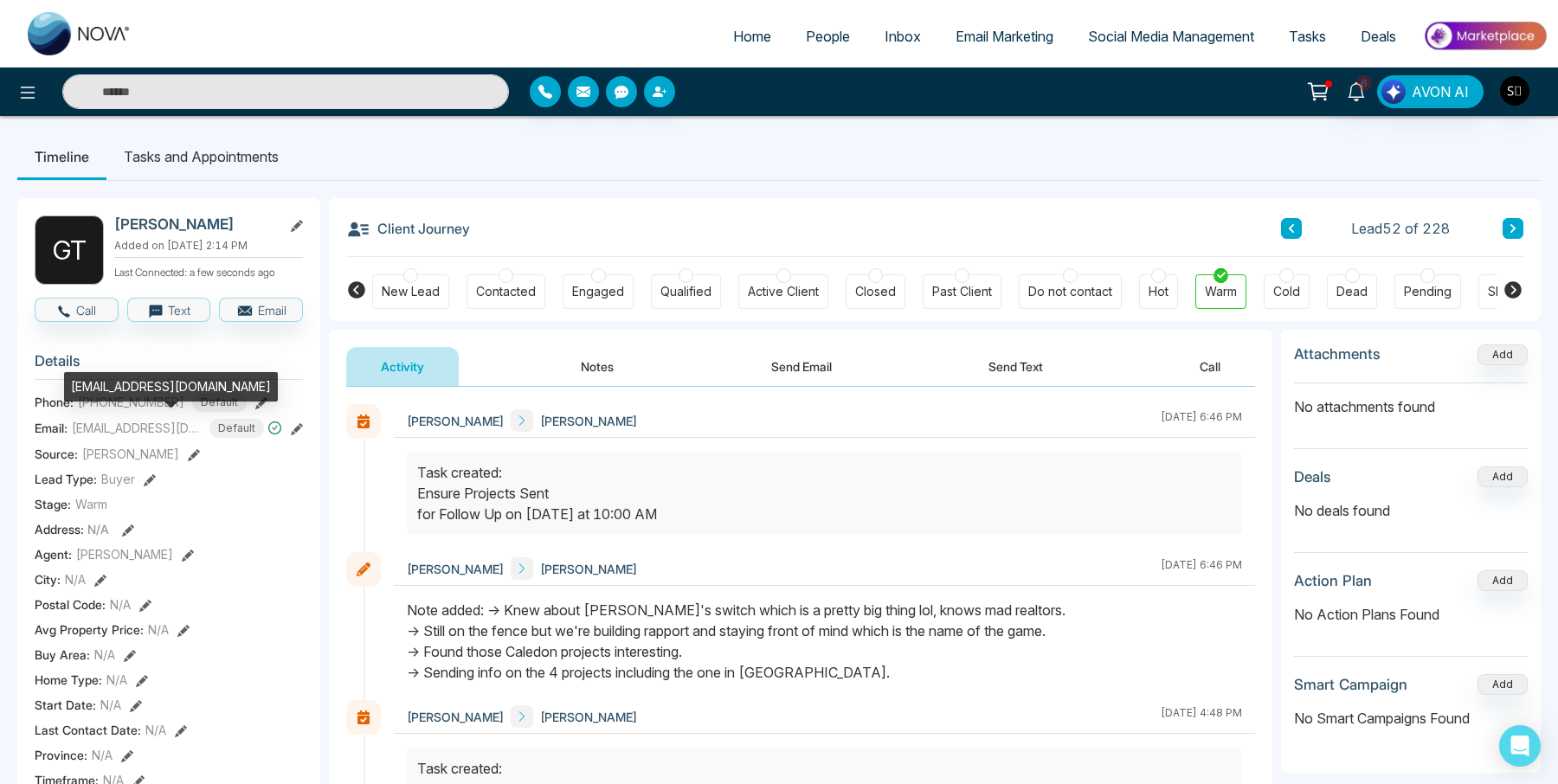
click at [140, 428] on span "[EMAIL_ADDRESS][DOMAIN_NAME]" at bounding box center [136, 427] width 129 height 18
click at [139, 427] on span "[EMAIL_ADDRESS][DOMAIN_NAME]" at bounding box center [136, 427] width 129 height 18
copy span "[EMAIL_ADDRESS][DOMAIN_NAME]"
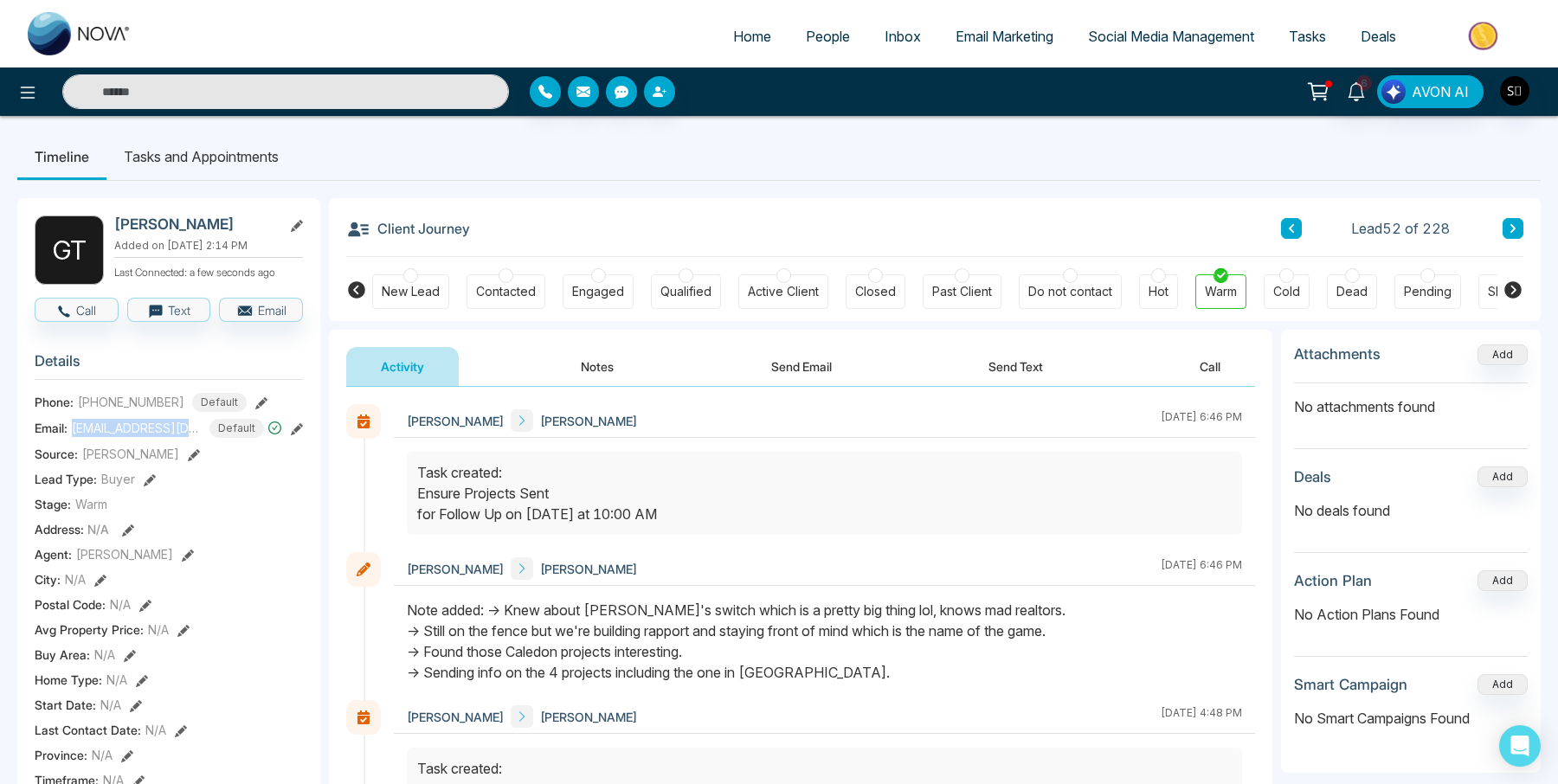
click at [568, 363] on button "Notes" at bounding box center [597, 367] width 102 height 39
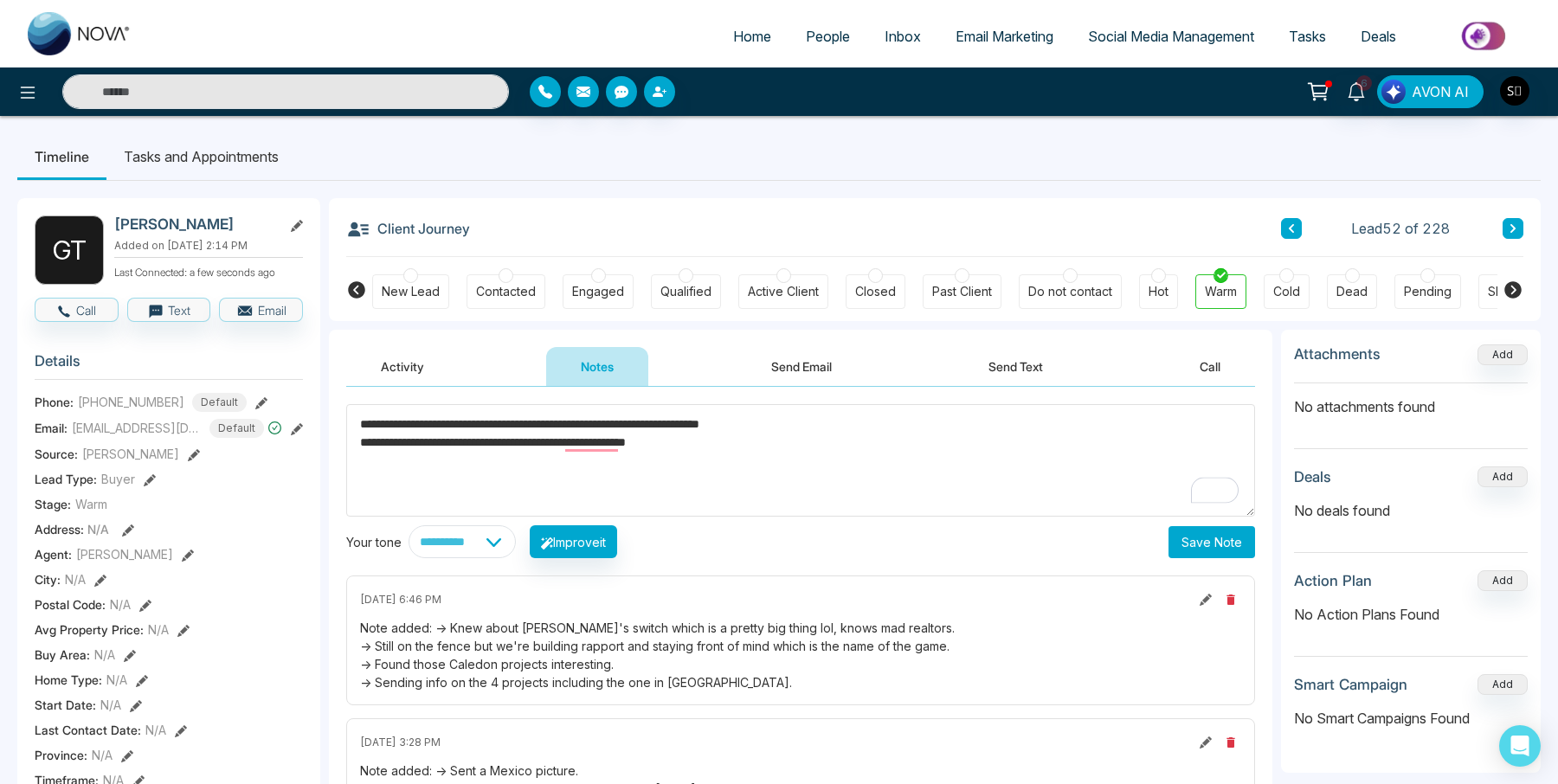
type textarea "**********"
click at [1223, 541] on button "Save Note" at bounding box center [1211, 542] width 87 height 32
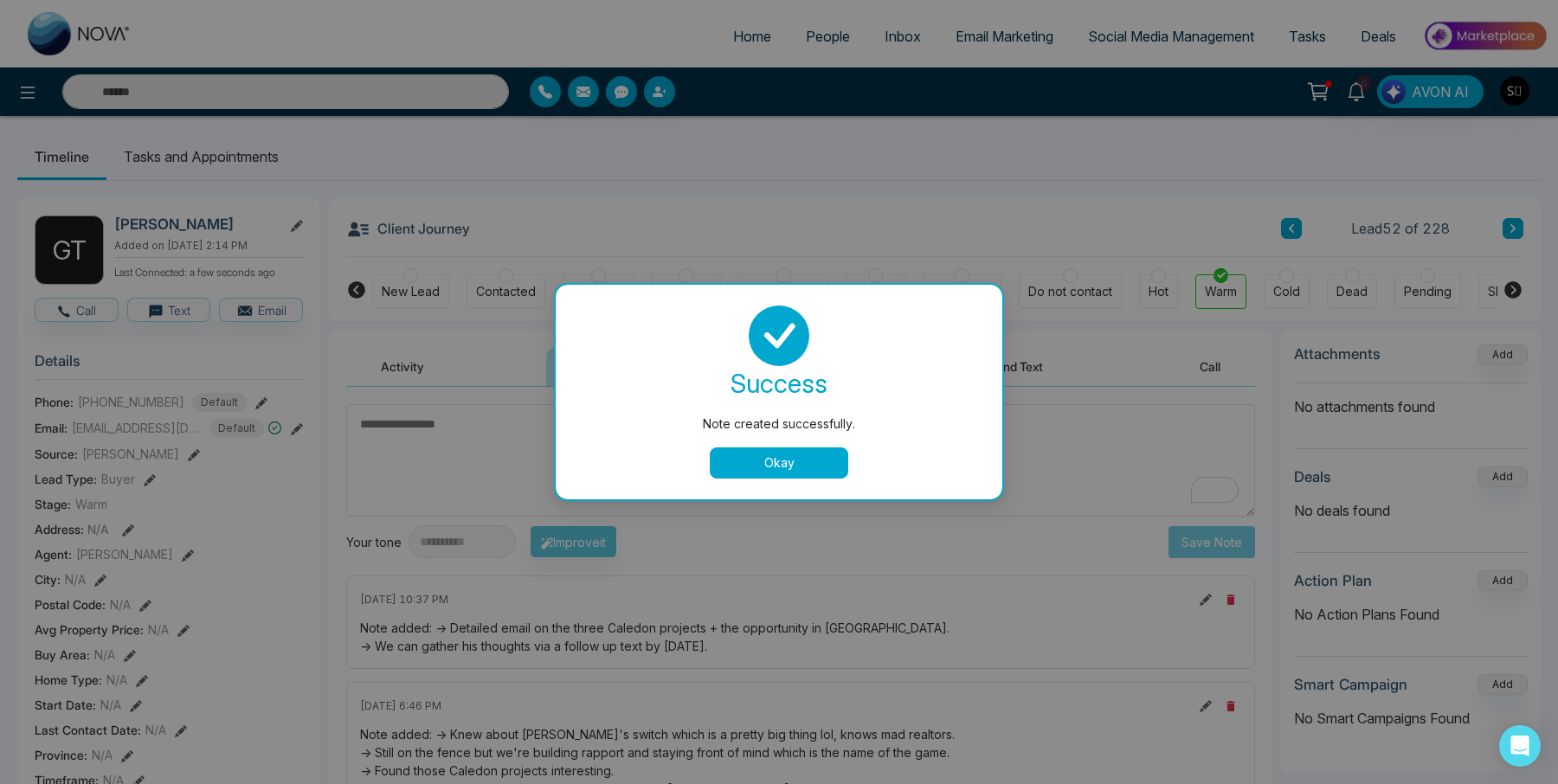
click at [240, 145] on div "Note created successfully. success Note created successfully. Okay" at bounding box center [779, 392] width 1558 height 784
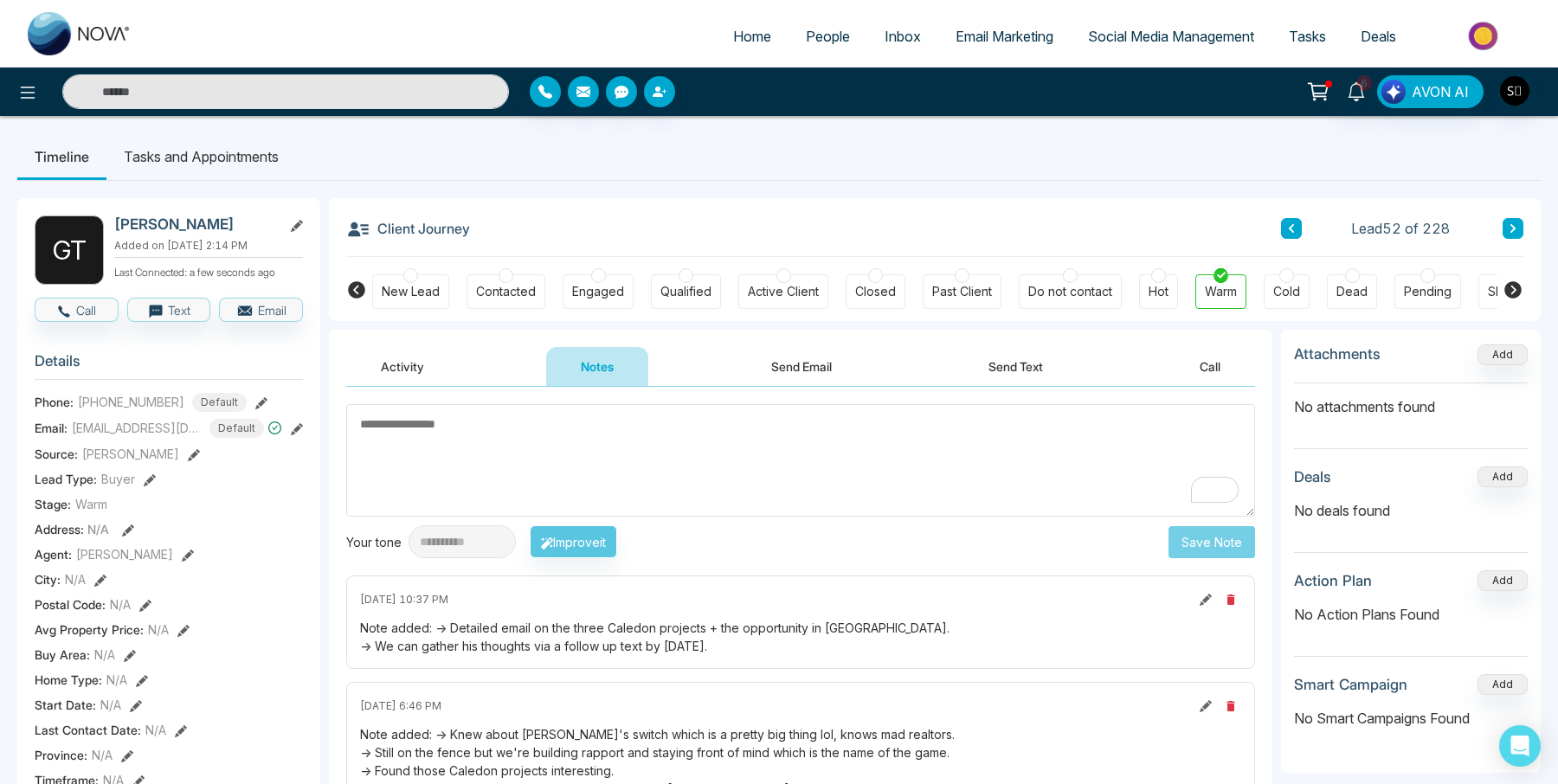
click at [258, 144] on li "Tasks and Appointments" at bounding box center [201, 156] width 189 height 46
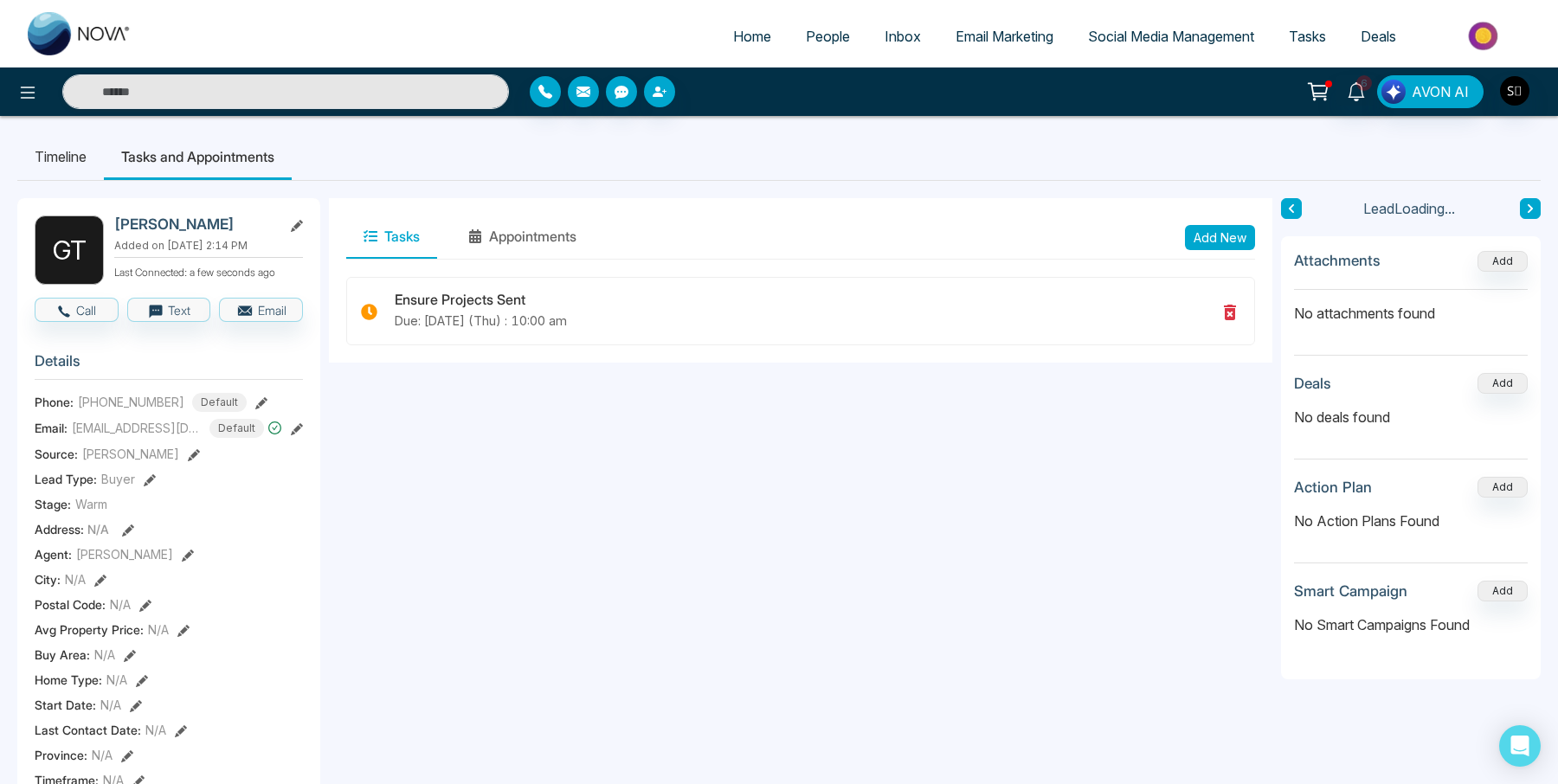
click at [1221, 237] on button "Add New" at bounding box center [1220, 237] width 70 height 25
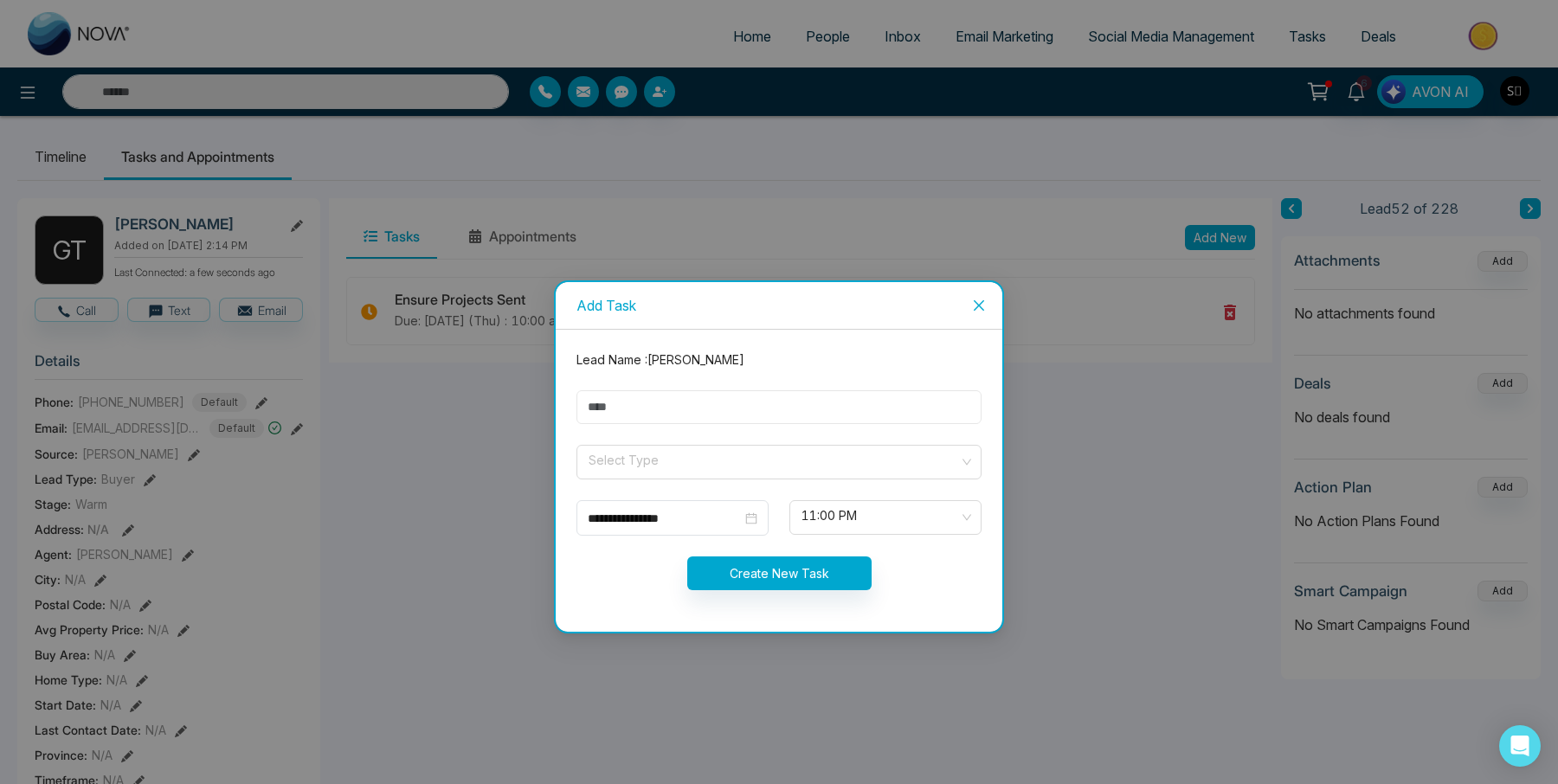
click at [737, 408] on input "text" at bounding box center [779, 407] width 405 height 34
click at [628, 477] on span at bounding box center [772, 461] width 372 height 33
type input "**********"
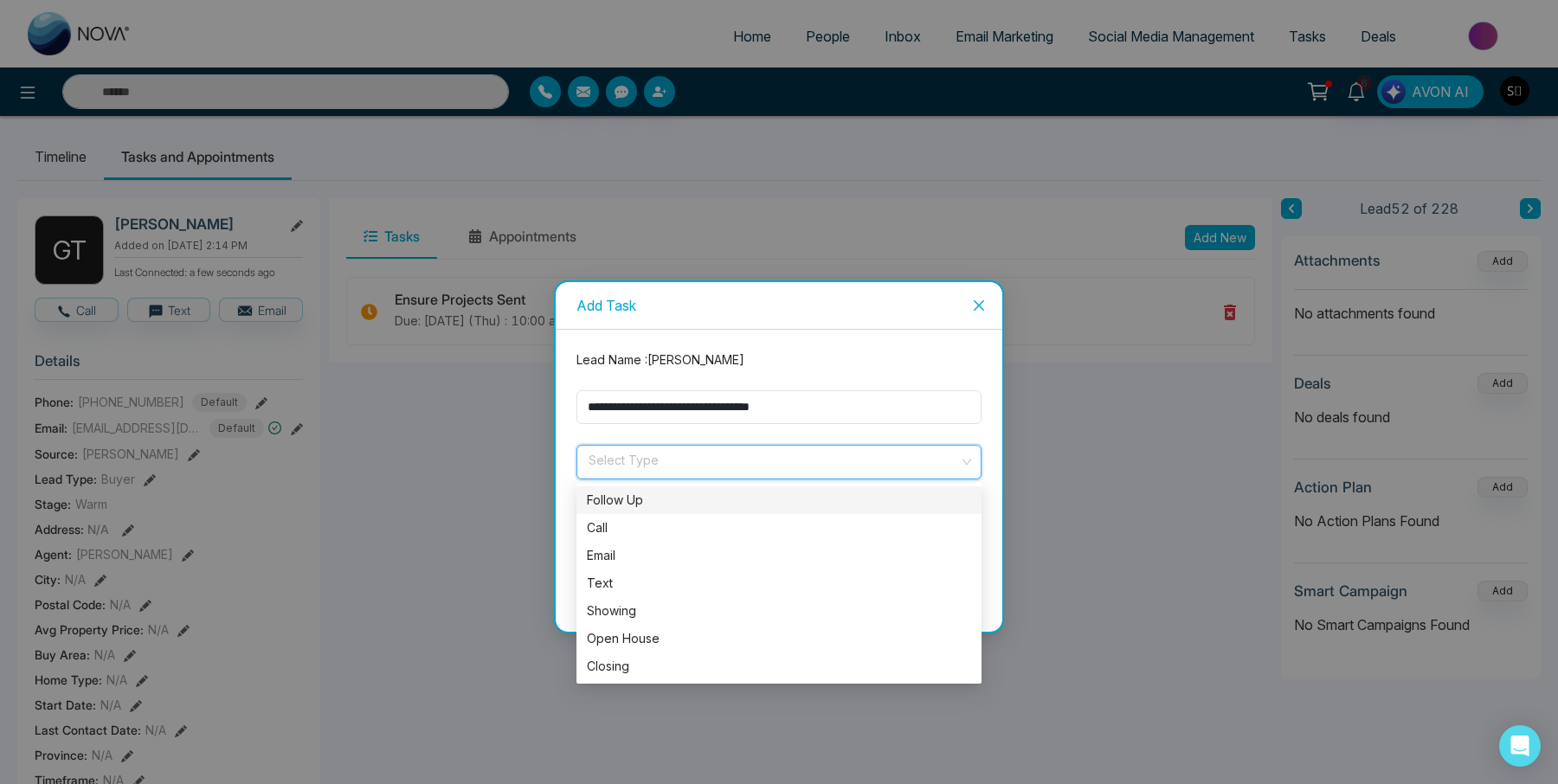
click at [628, 498] on div "Follow Up" at bounding box center [778, 499] width 385 height 19
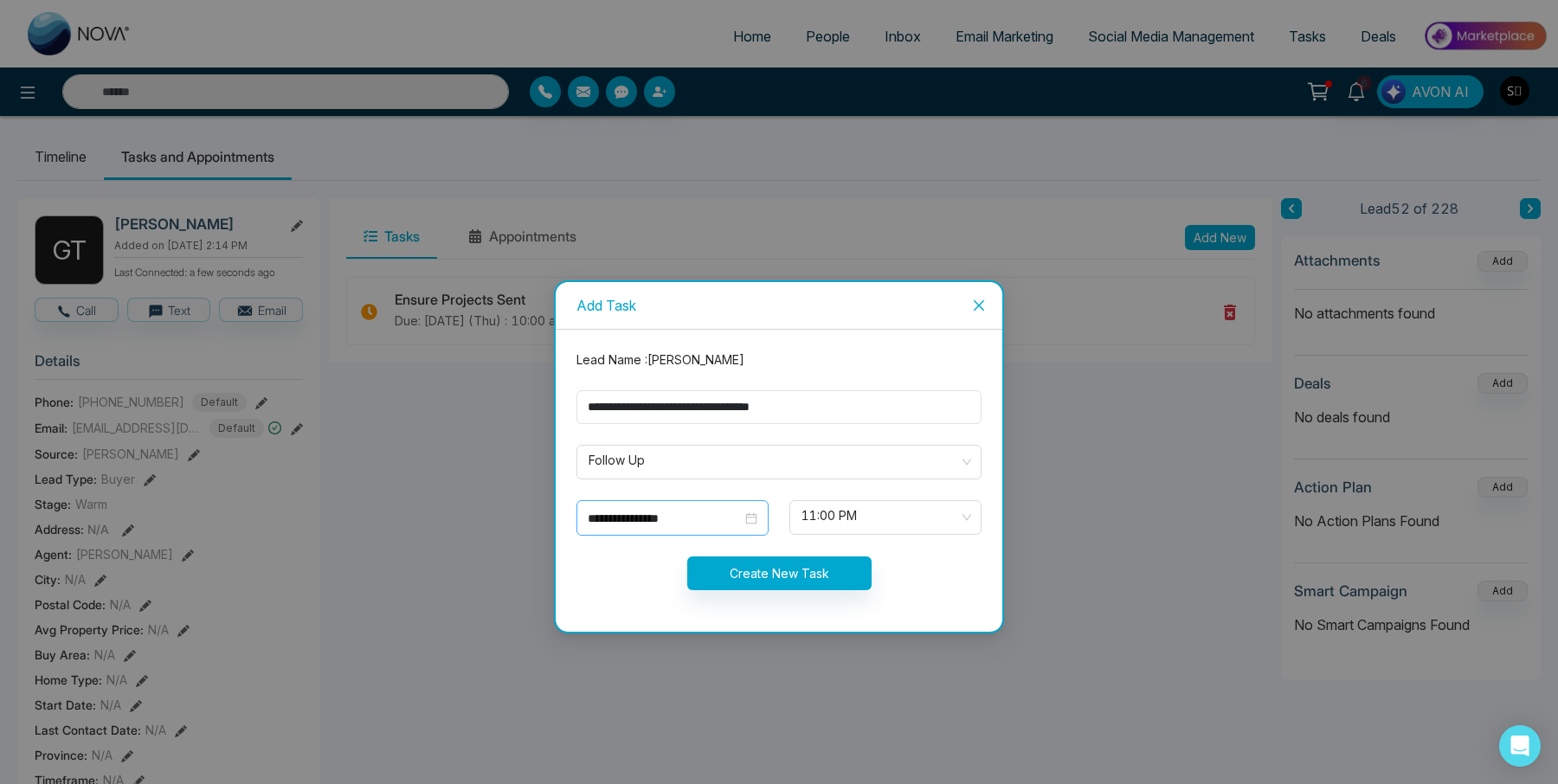
click at [642, 507] on div "**********" at bounding box center [672, 518] width 192 height 36
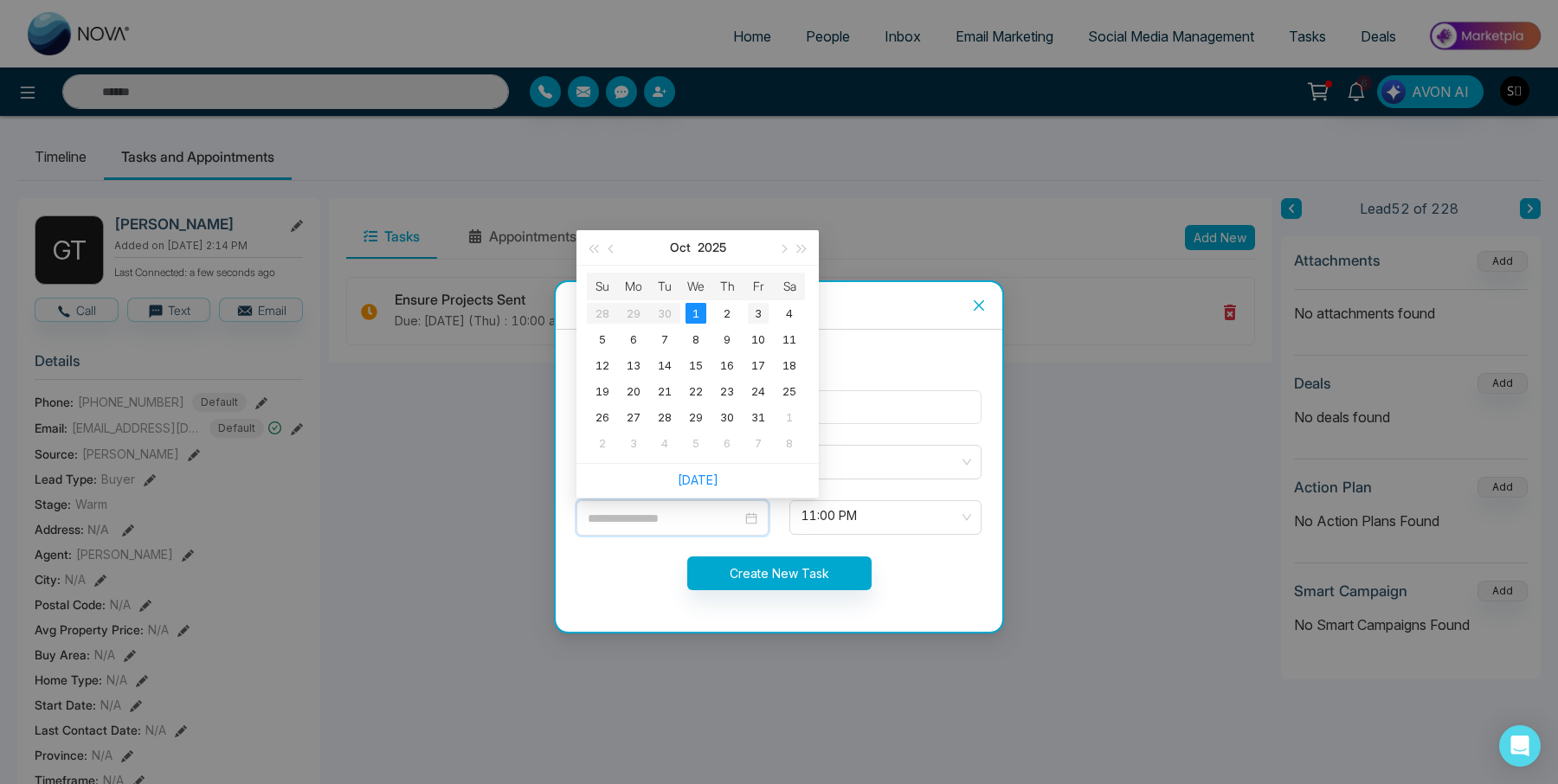
type input "**********"
click at [758, 310] on div "3" at bounding box center [758, 312] width 21 height 21
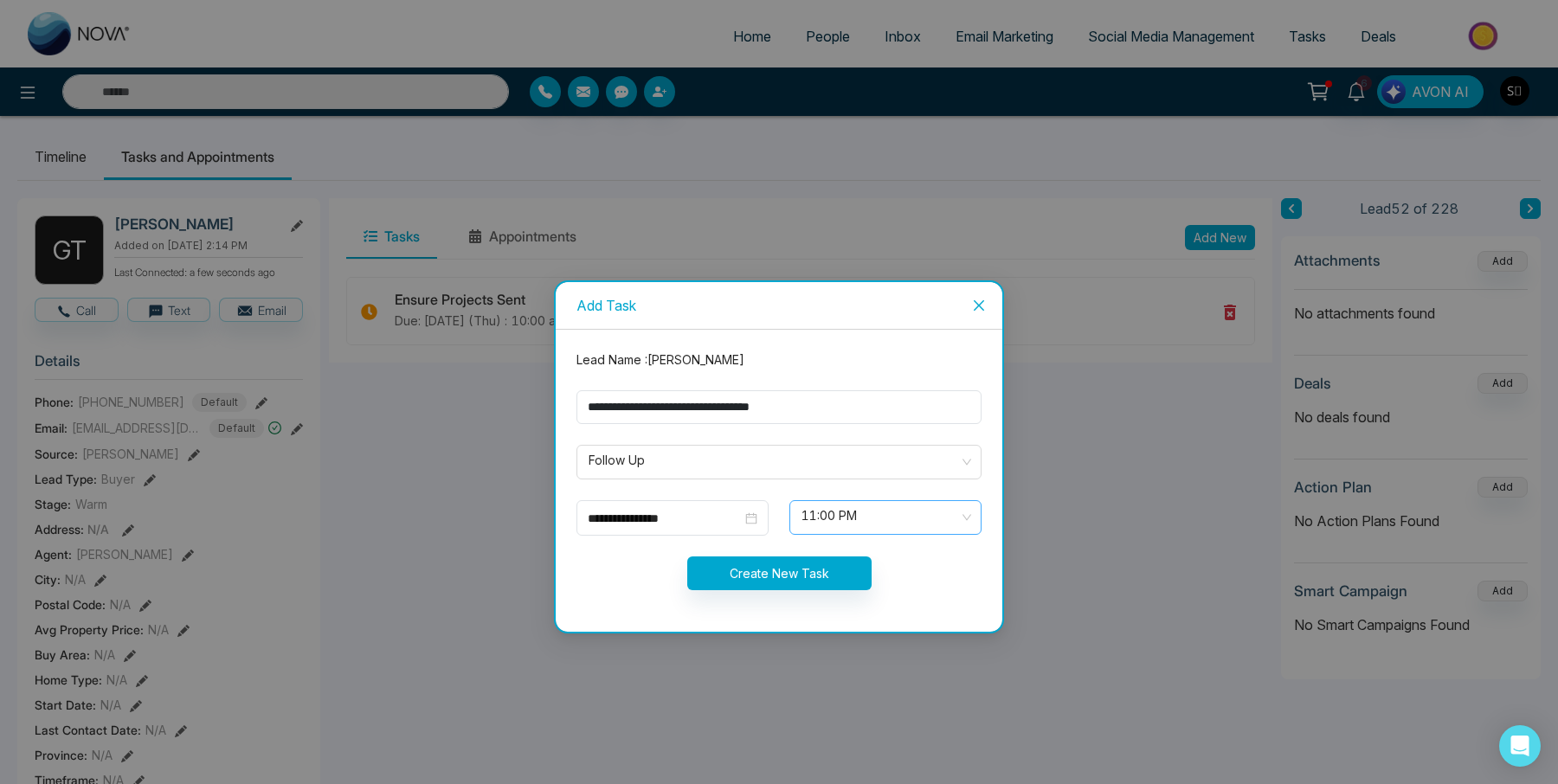
click at [849, 520] on span "11:00 PM" at bounding box center [885, 516] width 168 height 29
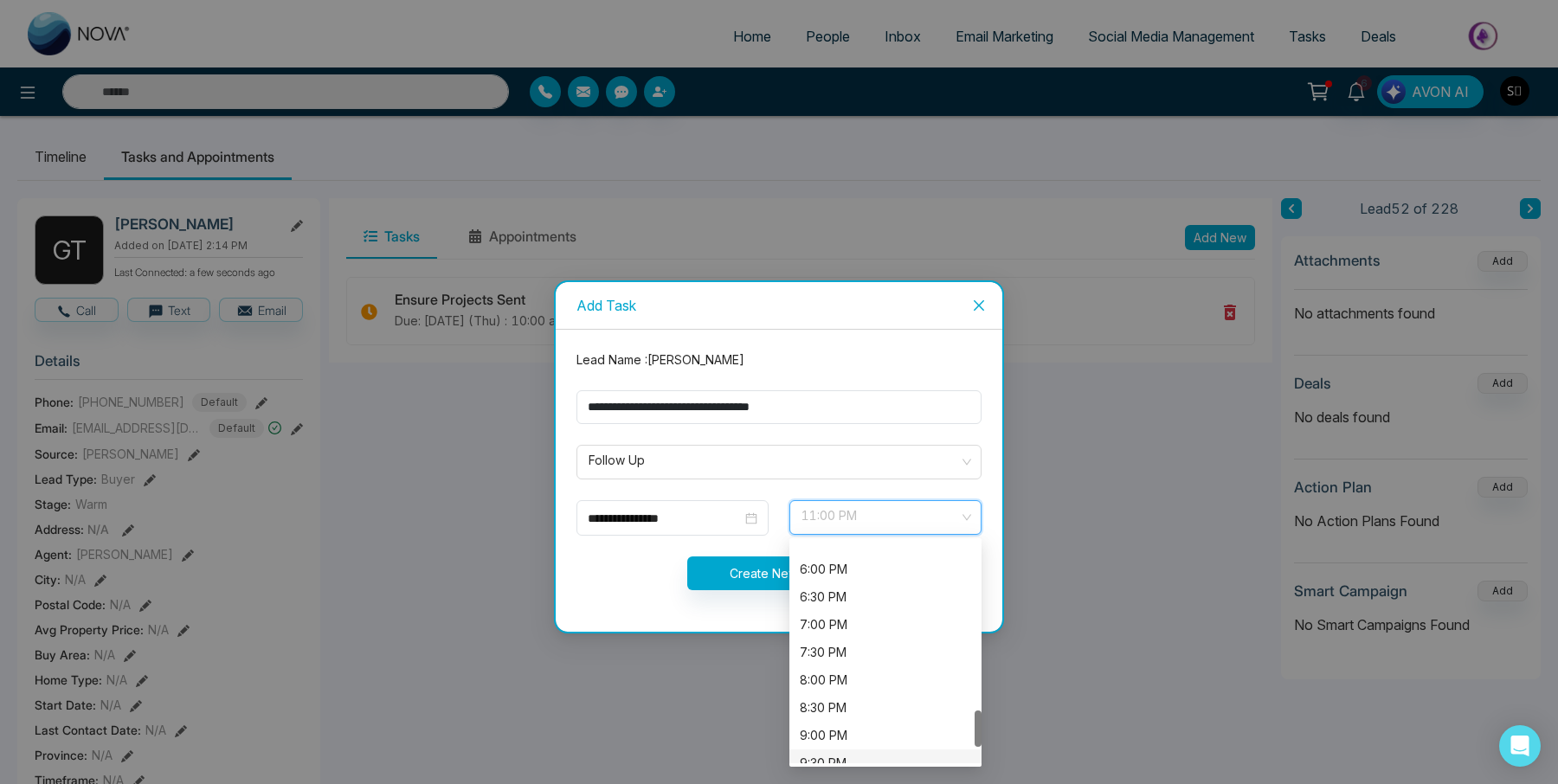
scroll to position [1107, 0]
click at [839, 664] on div "10:00 PM" at bounding box center [885, 665] width 171 height 19
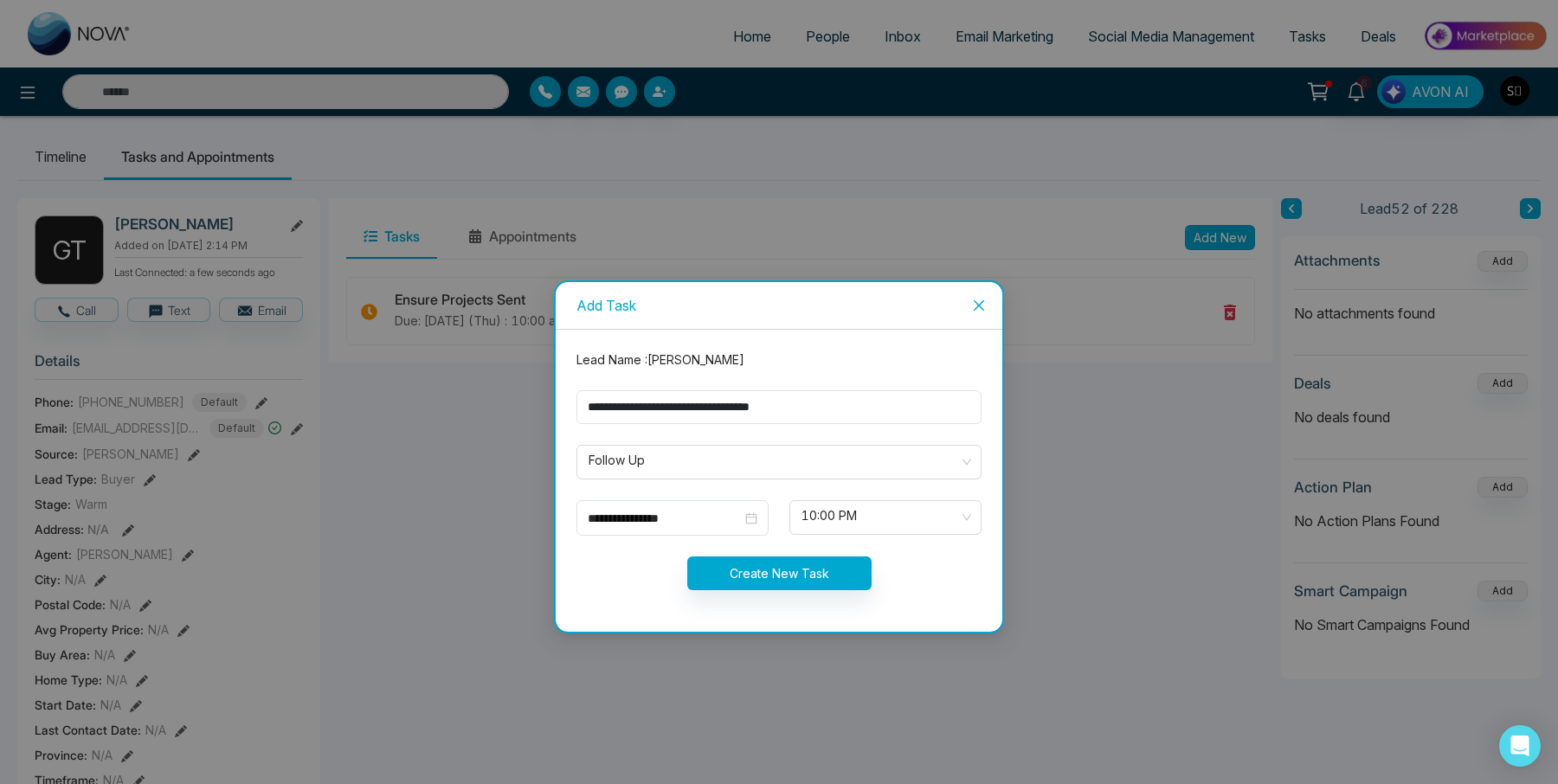
click at [842, 499] on form "**********" at bounding box center [778, 481] width 426 height 260
click at [848, 524] on span "10:00 PM" at bounding box center [885, 516] width 168 height 29
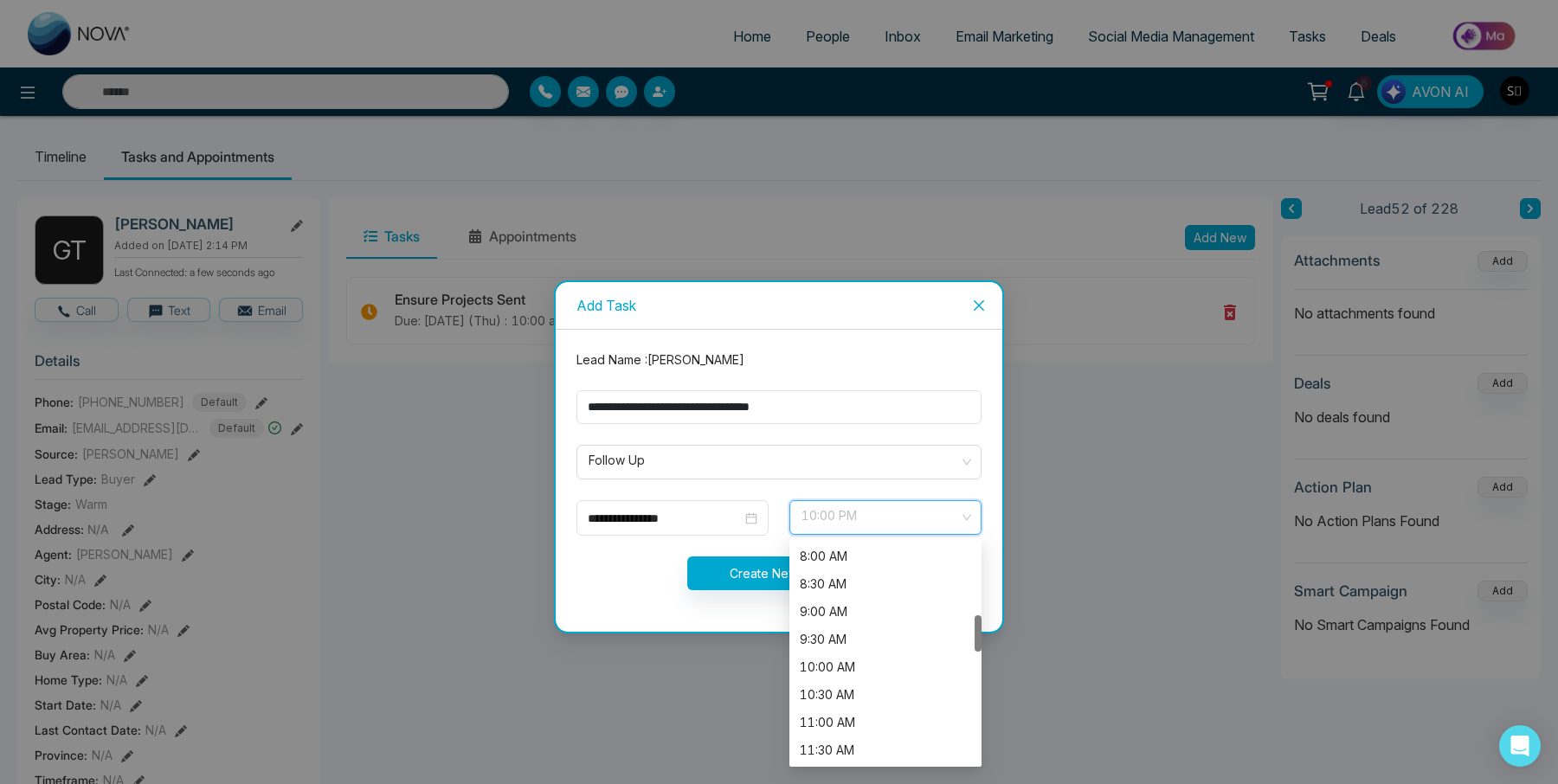
scroll to position [438, 0]
click at [838, 667] on div "10:00 AM" at bounding box center [885, 671] width 171 height 19
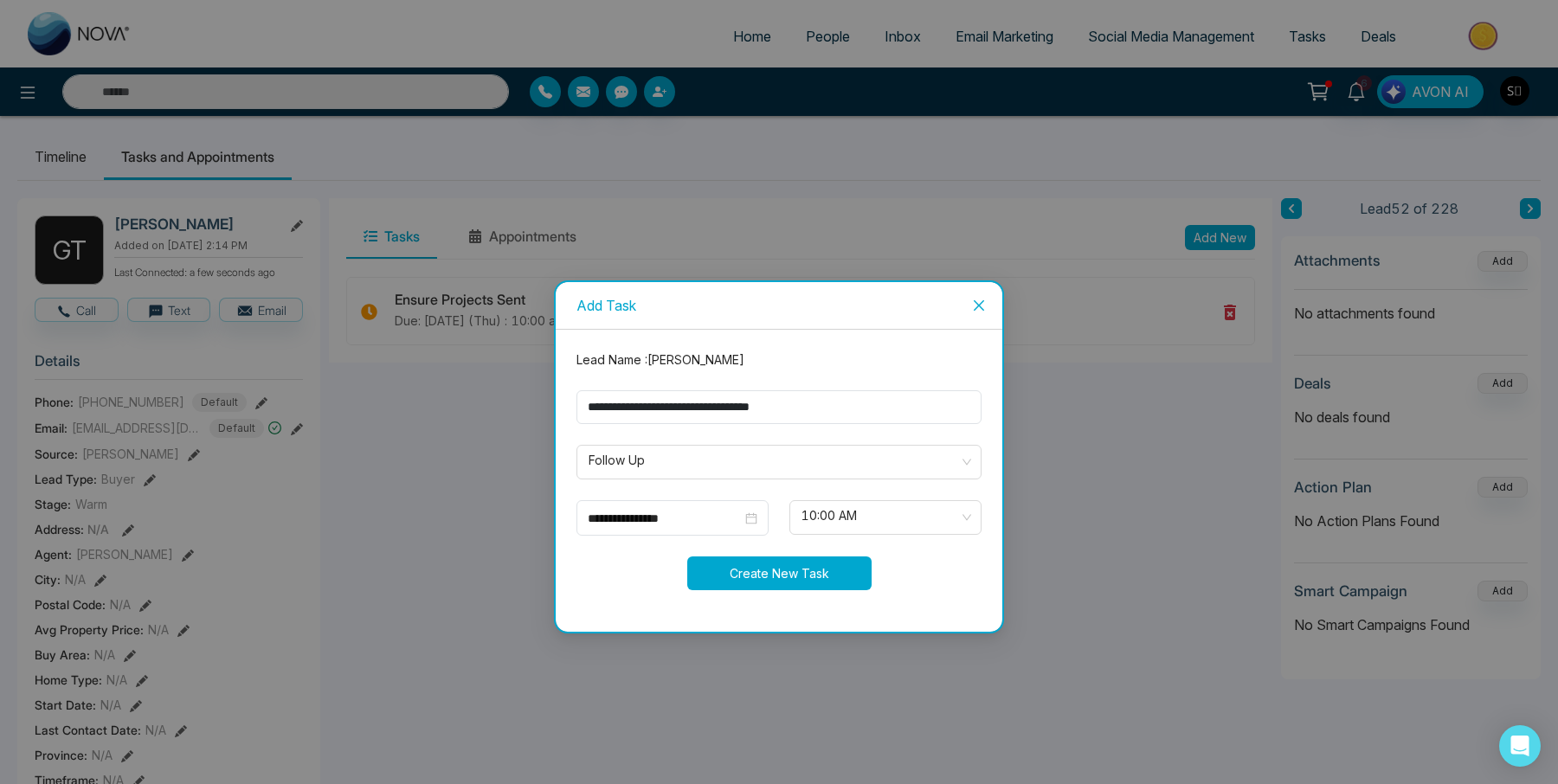
click at [809, 584] on button "Create New Task" at bounding box center [779, 574] width 185 height 34
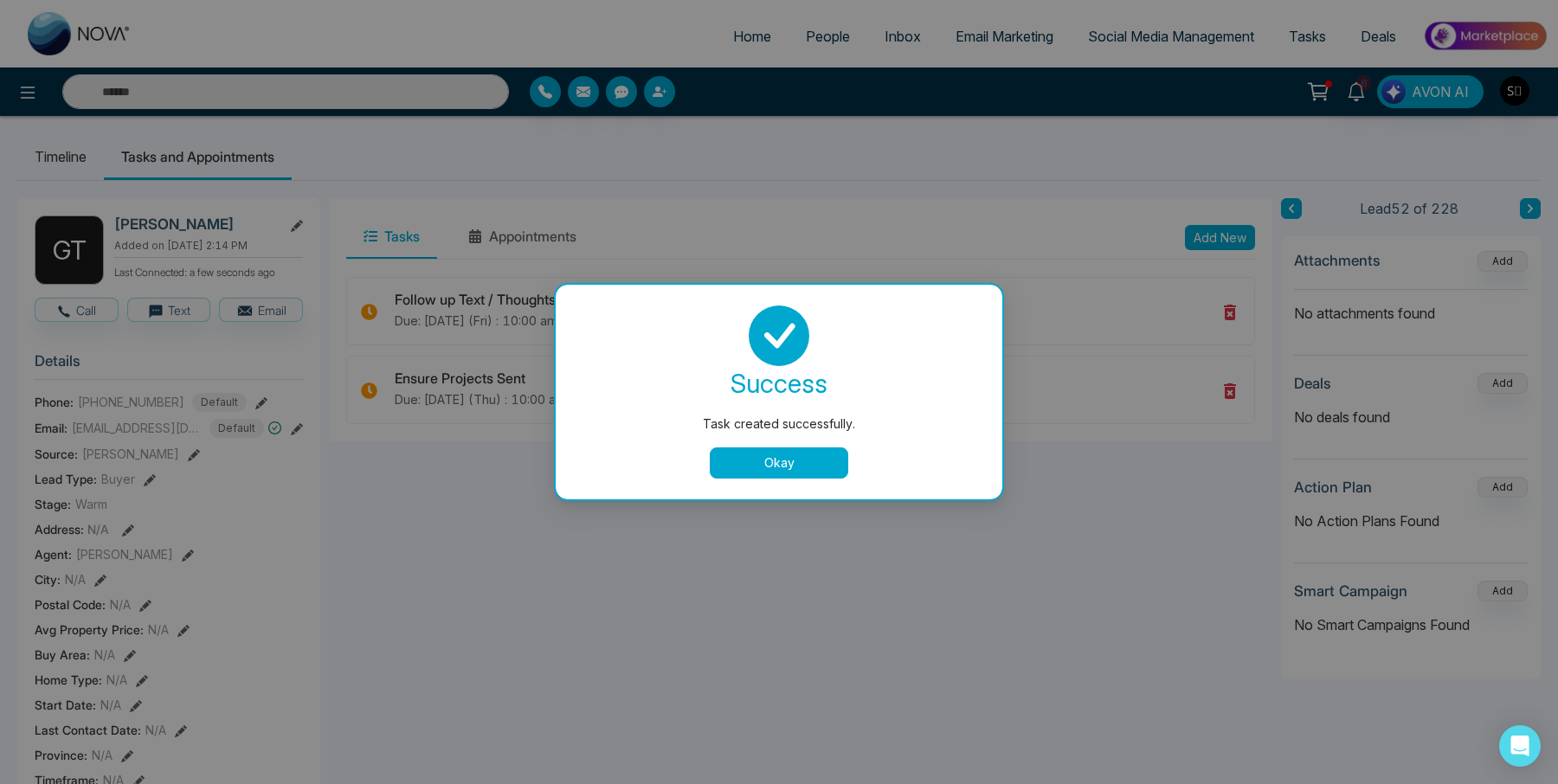
click at [785, 459] on button "Okay" at bounding box center [778, 462] width 138 height 31
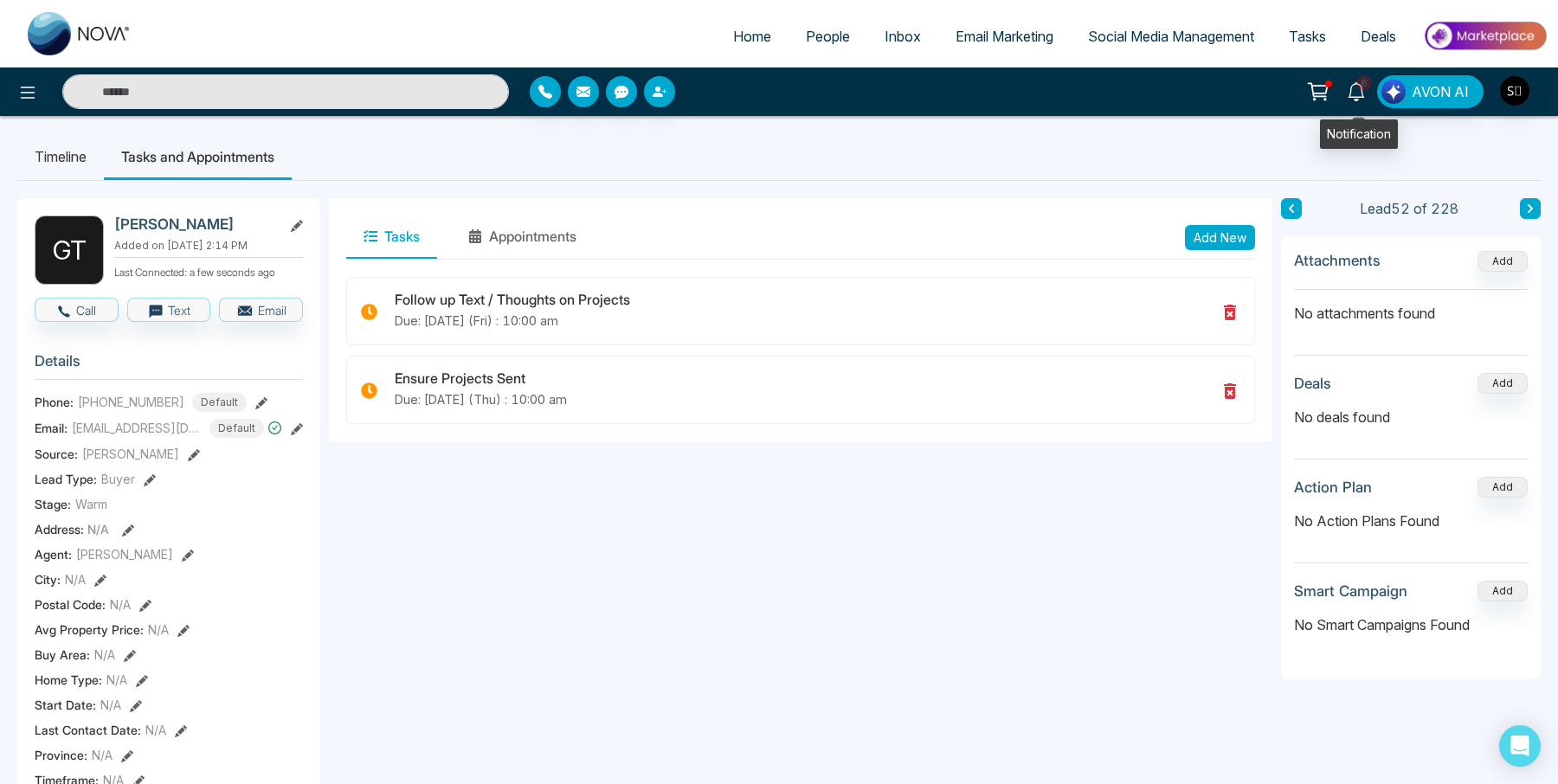
click at [1358, 89] on icon at bounding box center [1355, 91] width 19 height 19
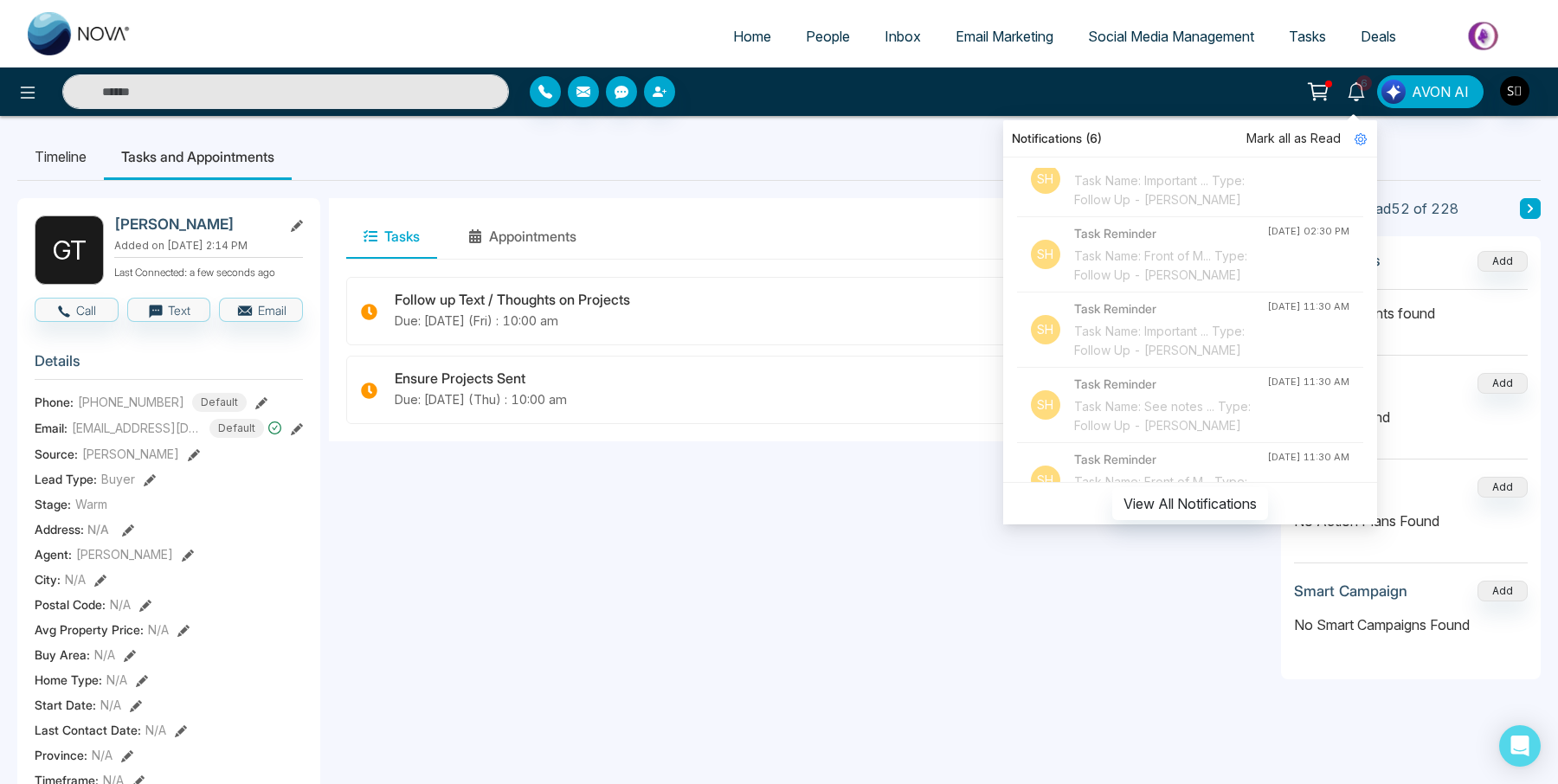
scroll to position [794, 0]
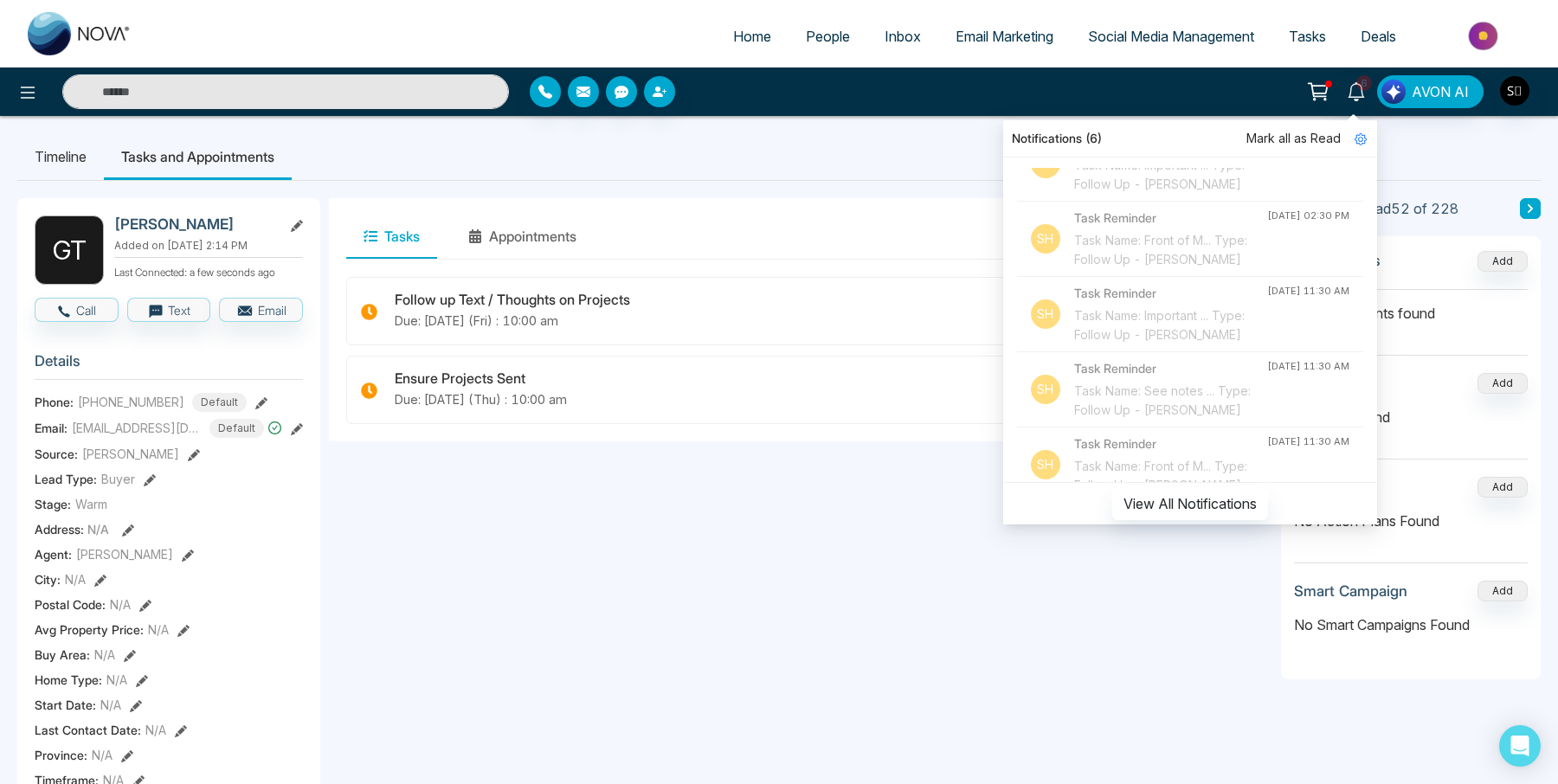
click at [801, 112] on div "6 Notifications (6) [PERSON_NAME] all as Read Sh Task Reminder Task Name: Gener…" at bounding box center [779, 92] width 1558 height 48
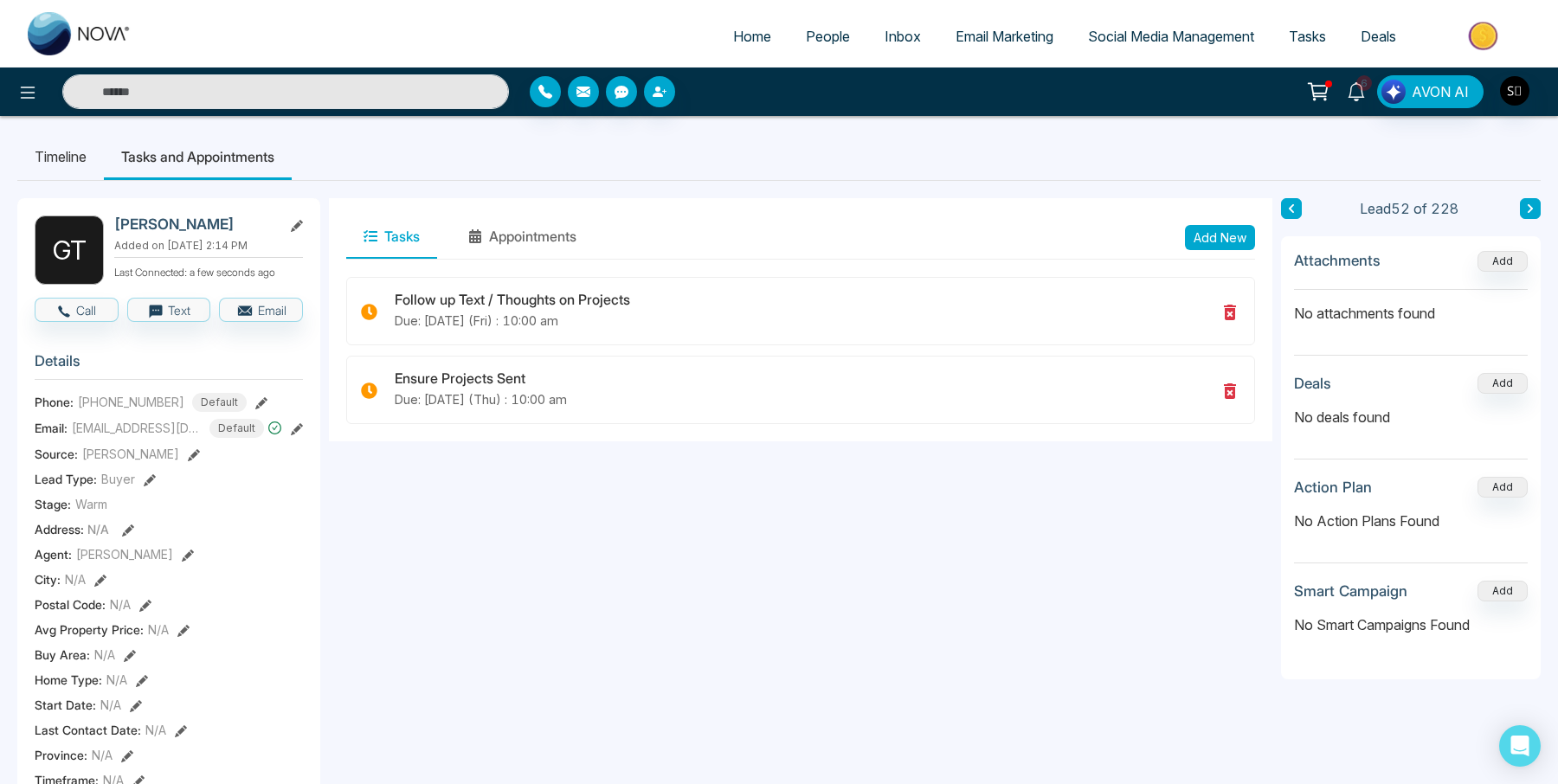
click at [1355, 95] on icon at bounding box center [1355, 91] width 19 height 19
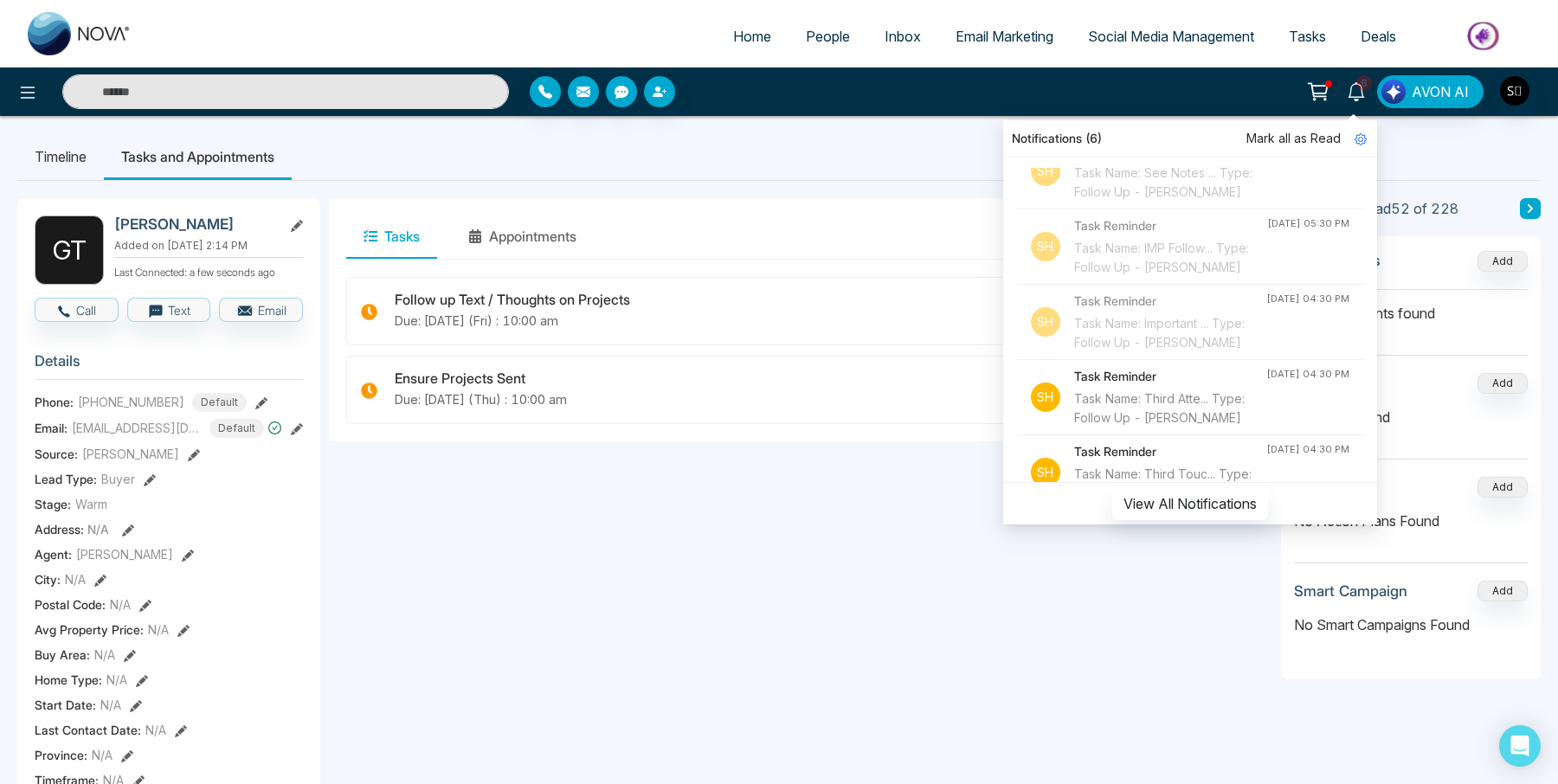
scroll to position [0, 0]
